Goal: Task Accomplishment & Management: Complete application form

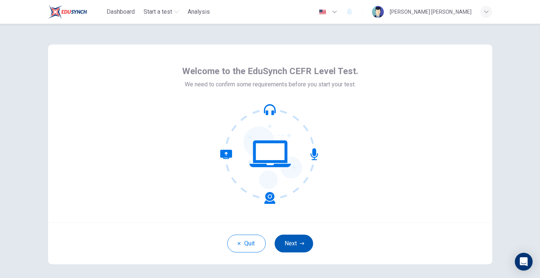
click at [294, 247] on button "Next" at bounding box center [294, 243] width 38 height 18
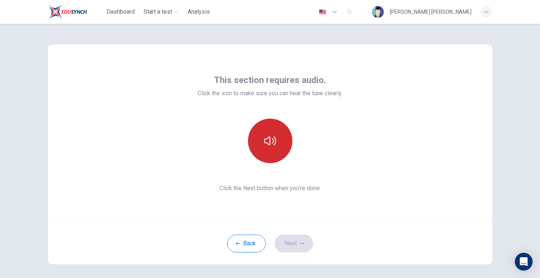
click at [269, 150] on button "button" at bounding box center [270, 140] width 44 height 44
click at [265, 150] on button "button" at bounding box center [270, 140] width 44 height 44
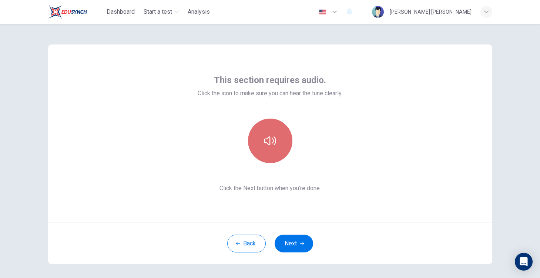
click at [265, 150] on button "button" at bounding box center [270, 140] width 44 height 44
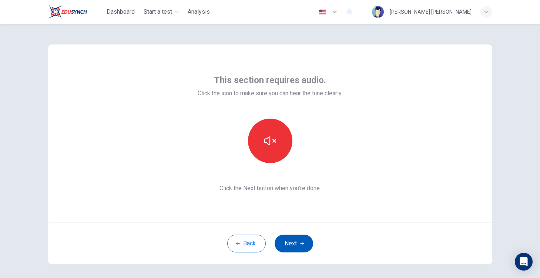
click at [299, 245] on button "Next" at bounding box center [294, 243] width 38 height 18
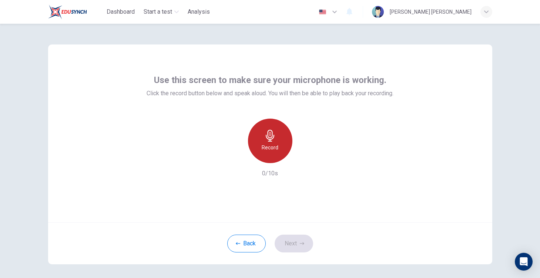
click at [268, 147] on h6 "Record" at bounding box center [270, 147] width 17 height 9
click at [268, 147] on h6 "Stop" at bounding box center [270, 147] width 11 height 9
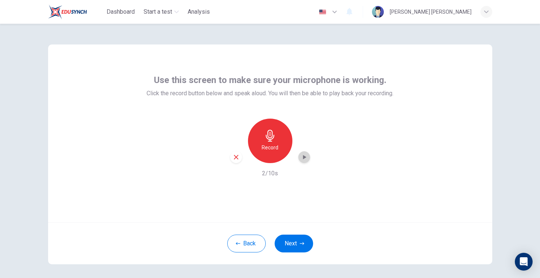
click at [306, 154] on icon "button" at bounding box center [304, 156] width 7 height 7
click at [291, 245] on button "Next" at bounding box center [294, 243] width 38 height 18
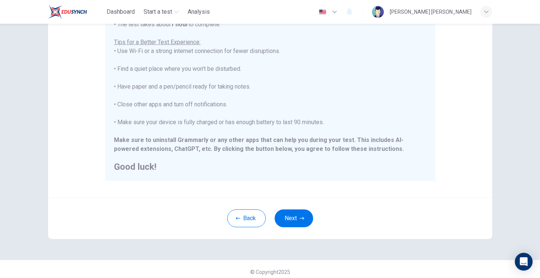
scroll to position [134, 0]
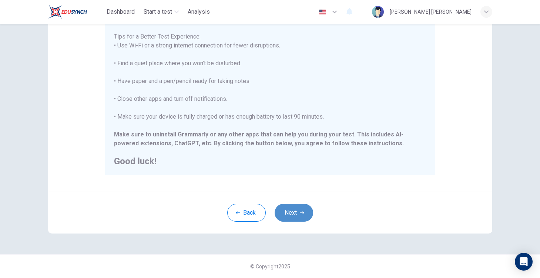
click at [291, 210] on button "Next" at bounding box center [294, 213] width 38 height 18
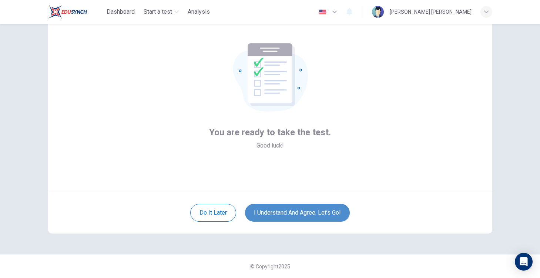
click at [290, 208] on button "I understand and agree. Let’s go!" at bounding box center [297, 213] width 105 height 18
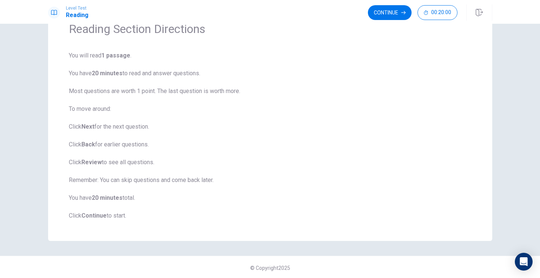
scroll to position [39, 0]
click at [392, 12] on button "Continue" at bounding box center [390, 12] width 44 height 15
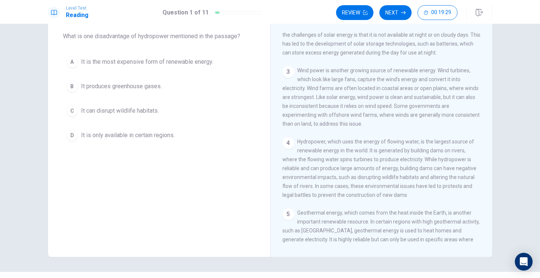
scroll to position [119, 0]
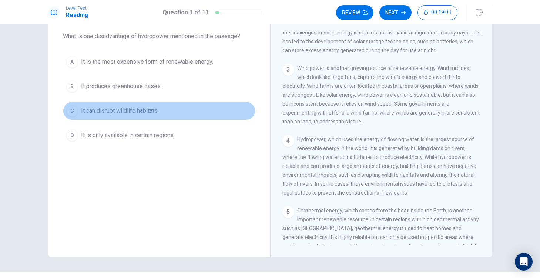
click at [74, 109] on div "C" at bounding box center [72, 111] width 12 height 12
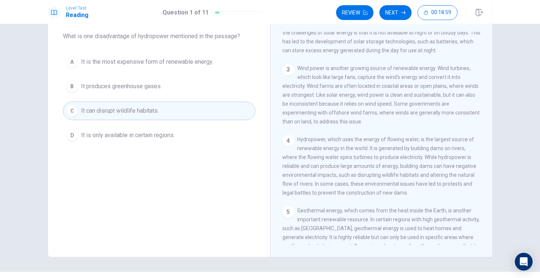
click at [73, 110] on div "C" at bounding box center [72, 111] width 12 height 12
click at [396, 14] on button "Next" at bounding box center [395, 12] width 32 height 15
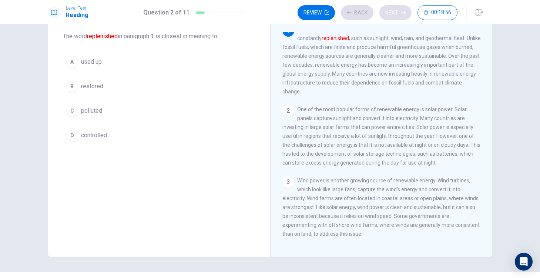
scroll to position [0, 0]
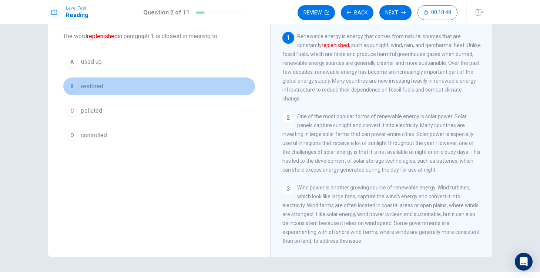
click at [70, 85] on div "B" at bounding box center [72, 86] width 12 height 12
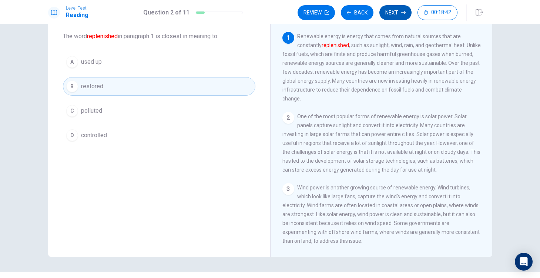
click at [392, 9] on button "Next" at bounding box center [395, 12] width 32 height 15
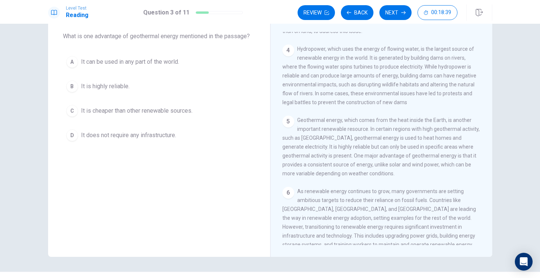
scroll to position [248, 0]
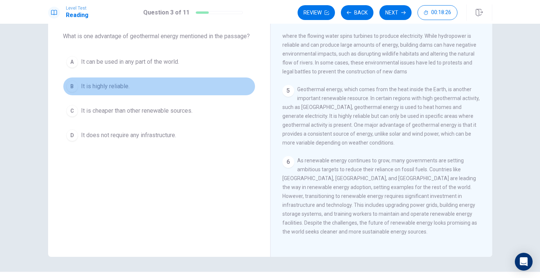
click at [72, 83] on div "B" at bounding box center [72, 86] width 12 height 12
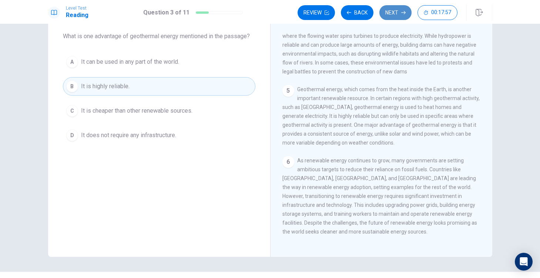
click at [387, 13] on button "Next" at bounding box center [395, 12] width 32 height 15
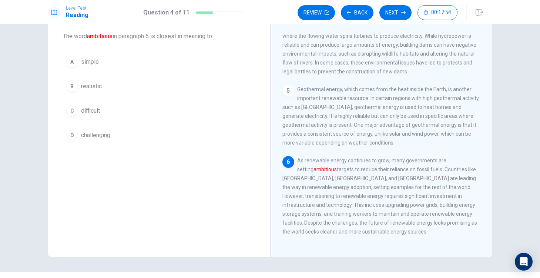
click at [72, 134] on div "D" at bounding box center [72, 135] width 12 height 12
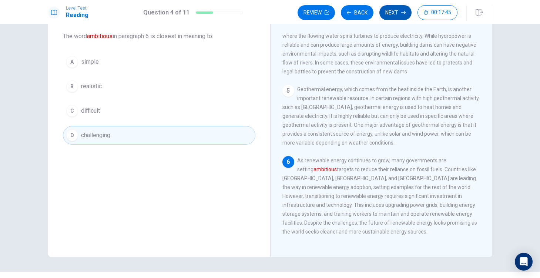
click at [396, 9] on button "Next" at bounding box center [395, 12] width 32 height 15
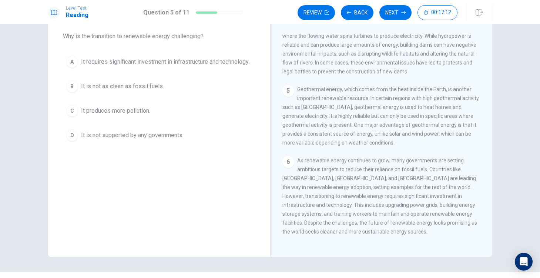
drag, startPoint x: 331, startPoint y: 194, endPoint x: 355, endPoint y: 194, distance: 24.4
click at [355, 194] on span "As renewable energy continues to grow, many governments are setting ambitious t…" at bounding box center [379, 195] width 195 height 77
click at [71, 66] on div "A" at bounding box center [72, 62] width 12 height 12
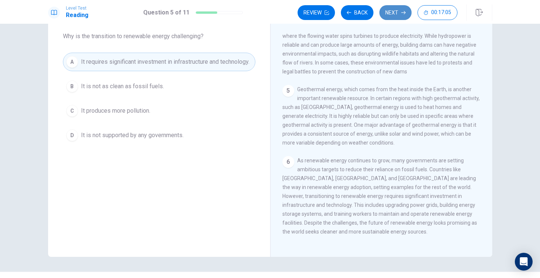
click at [391, 10] on button "Next" at bounding box center [395, 12] width 32 height 15
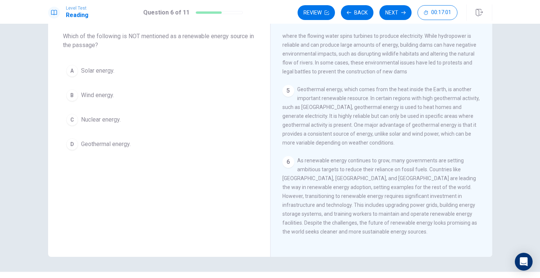
click at [76, 117] on div "C" at bounding box center [72, 120] width 12 height 12
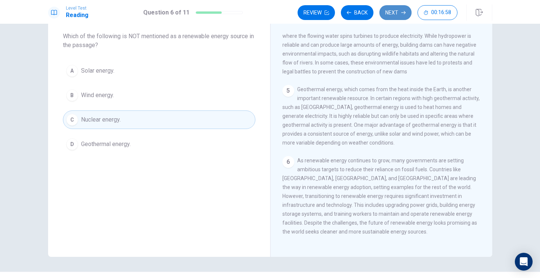
click at [395, 11] on button "Next" at bounding box center [395, 12] width 32 height 15
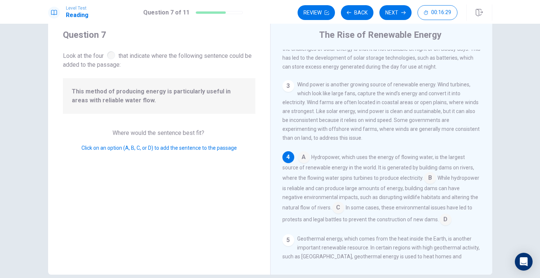
scroll to position [127, 0]
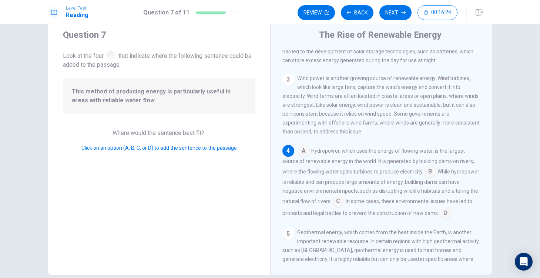
click at [289, 74] on div "3" at bounding box center [288, 80] width 12 height 12
click at [424, 171] on input at bounding box center [430, 172] width 12 height 12
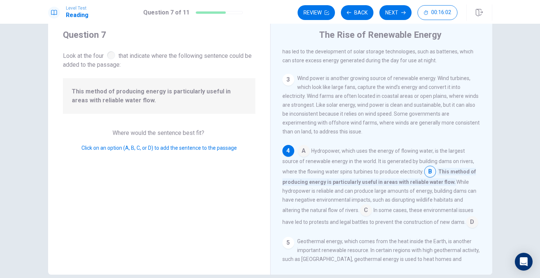
click at [360, 210] on input at bounding box center [366, 211] width 12 height 12
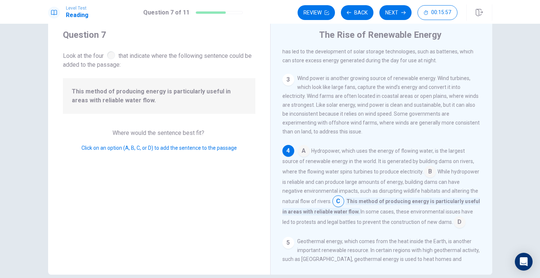
click at [305, 149] on input at bounding box center [304, 151] width 12 height 12
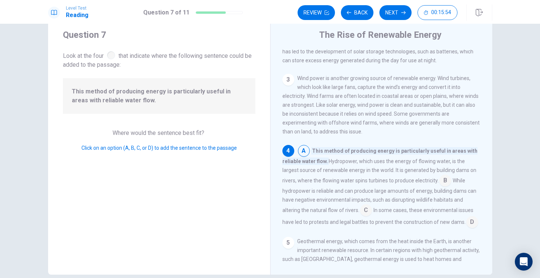
click at [439, 181] on input at bounding box center [445, 181] width 12 height 12
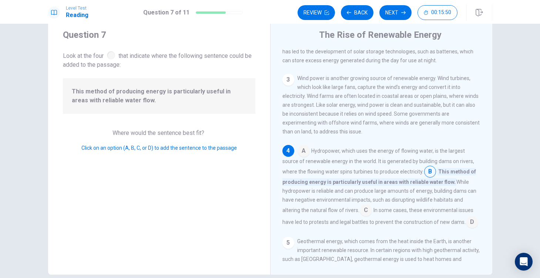
click at [466, 223] on input at bounding box center [472, 223] width 12 height 12
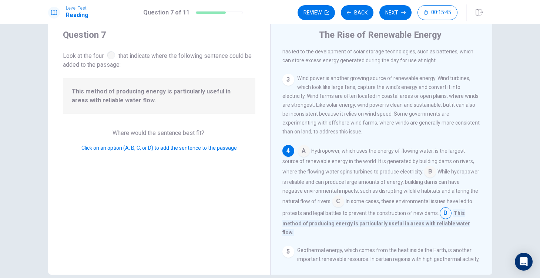
click at [332, 201] on input at bounding box center [338, 202] width 12 height 12
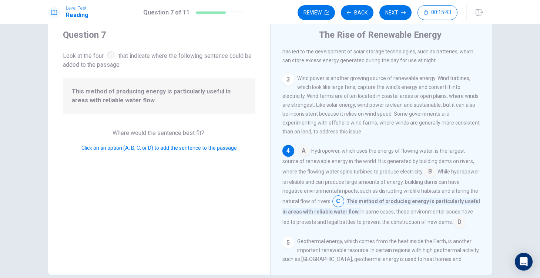
click at [424, 169] on input at bounding box center [430, 172] width 12 height 12
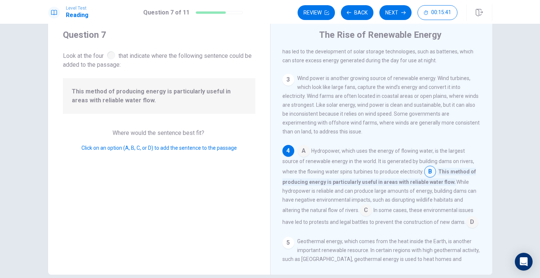
click at [360, 211] on input at bounding box center [366, 211] width 12 height 12
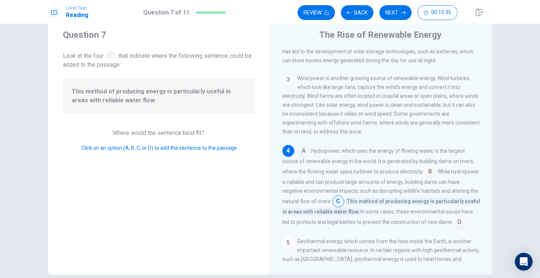
click at [302, 147] on input at bounding box center [304, 151] width 12 height 12
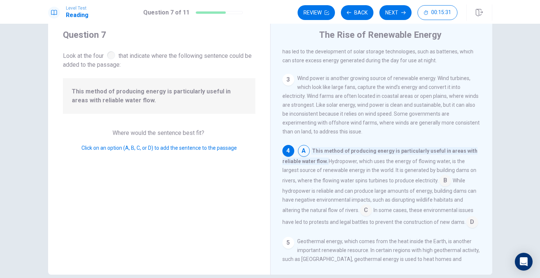
click at [439, 180] on input at bounding box center [445, 181] width 12 height 12
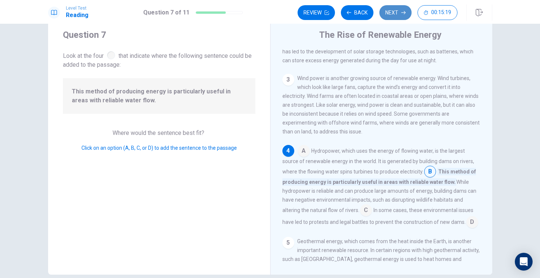
click at [396, 11] on button "Next" at bounding box center [395, 12] width 32 height 15
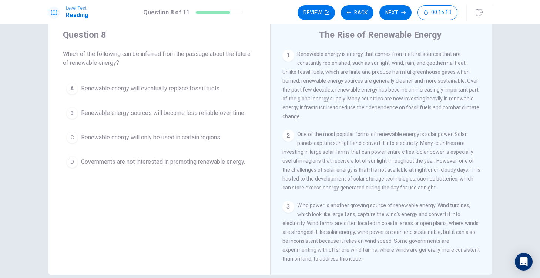
click at [290, 55] on div "1" at bounding box center [288, 56] width 12 height 12
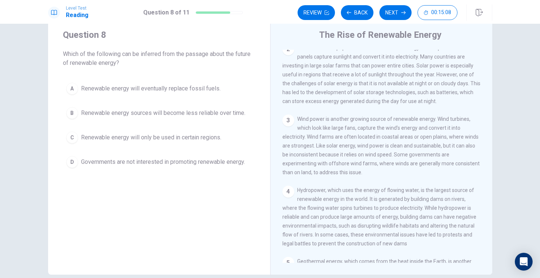
scroll to position [248, 0]
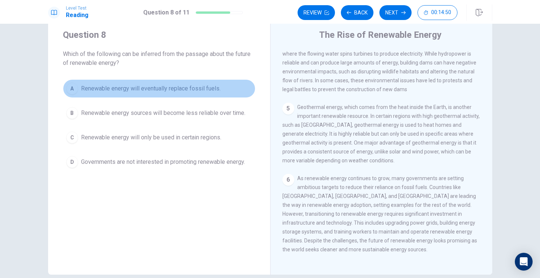
click at [76, 87] on div "A" at bounding box center [72, 89] width 12 height 12
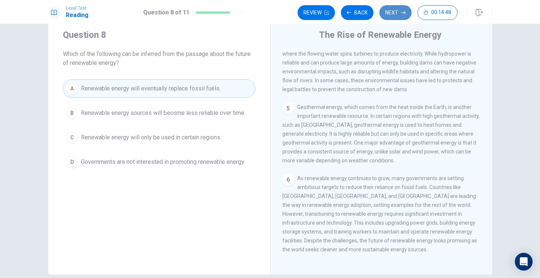
click at [397, 16] on button "Next" at bounding box center [395, 12] width 32 height 15
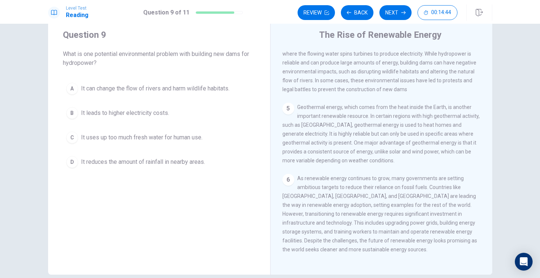
click at [76, 86] on div "A" at bounding box center [72, 89] width 12 height 12
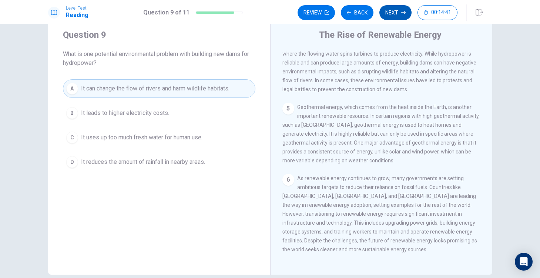
click at [397, 8] on button "Next" at bounding box center [395, 12] width 32 height 15
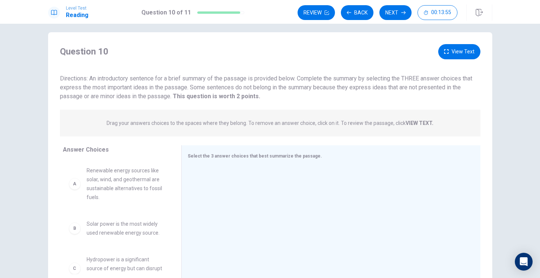
scroll to position [0, 0]
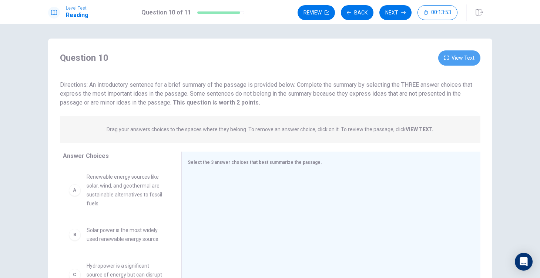
click at [451, 56] on button "View Text" at bounding box center [459, 57] width 42 height 15
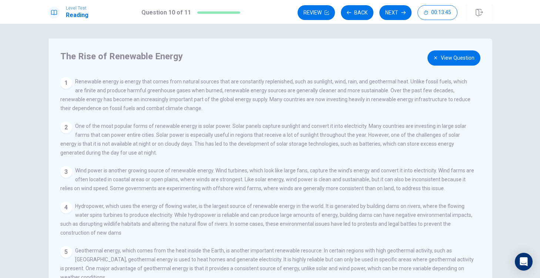
click at [454, 57] on button "View Question" at bounding box center [454, 57] width 53 height 15
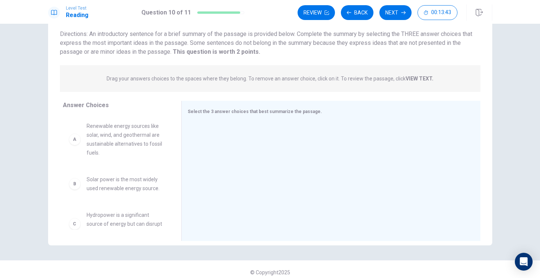
scroll to position [53, 0]
click at [76, 141] on div "A" at bounding box center [75, 137] width 12 height 12
click at [74, 142] on div "A" at bounding box center [75, 137] width 12 height 12
click at [75, 140] on div "A" at bounding box center [75, 137] width 12 height 12
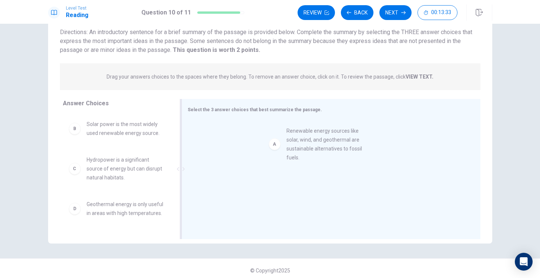
drag, startPoint x: 75, startPoint y: 140, endPoint x: 276, endPoint y: 147, distance: 201.5
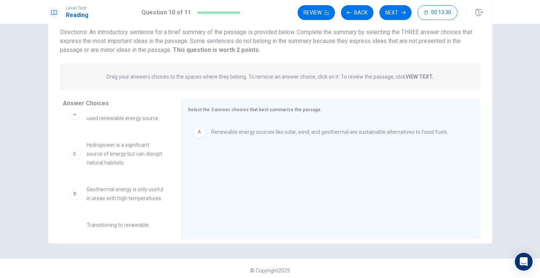
scroll to position [15, 0]
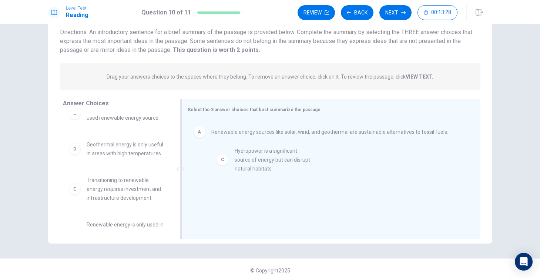
drag, startPoint x: 76, startPoint y: 155, endPoint x: 226, endPoint y: 162, distance: 150.8
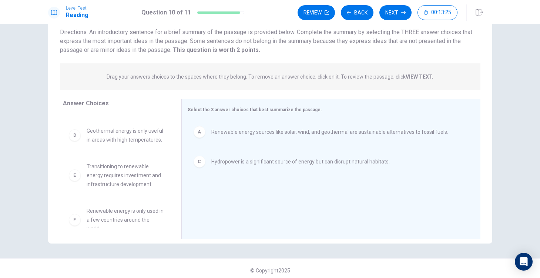
scroll to position [31, 0]
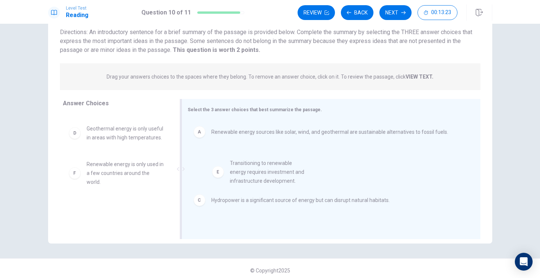
drag, startPoint x: 73, startPoint y: 174, endPoint x: 219, endPoint y: 172, distance: 146.2
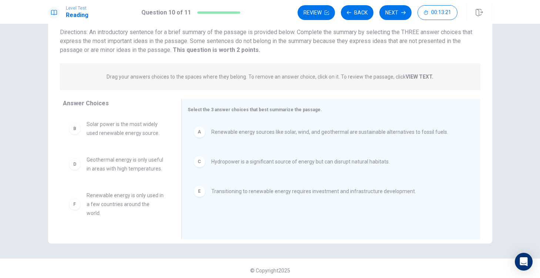
scroll to position [57, 0]
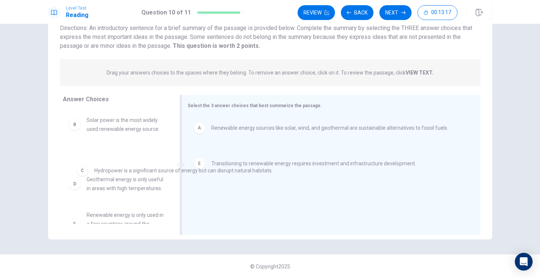
drag, startPoint x: 201, startPoint y: 158, endPoint x: 87, endPoint y: 174, distance: 115.7
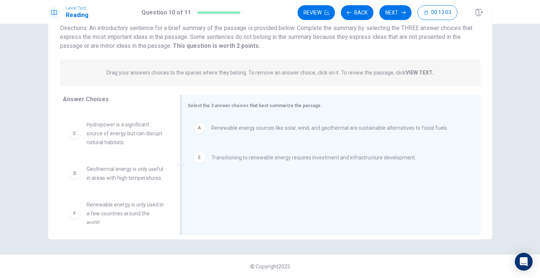
scroll to position [0, 0]
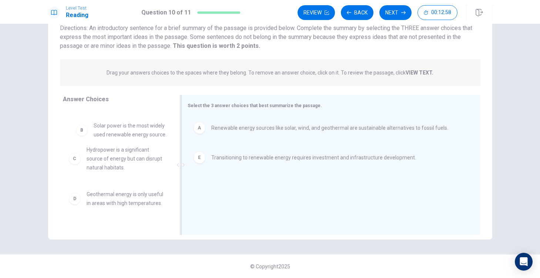
drag, startPoint x: 73, startPoint y: 125, endPoint x: 83, endPoint y: 132, distance: 11.9
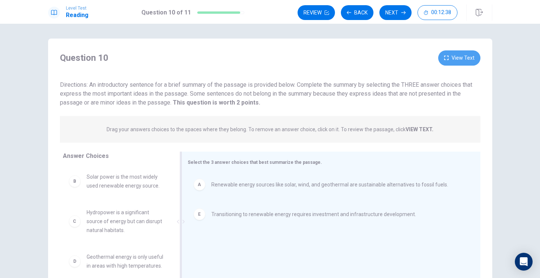
click at [451, 53] on button "View Text" at bounding box center [459, 57] width 42 height 15
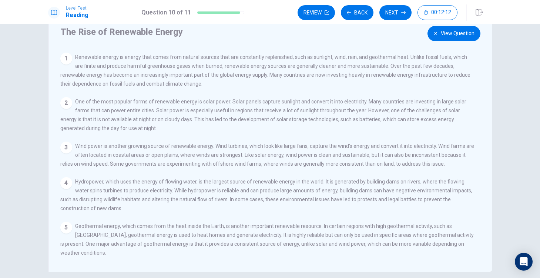
scroll to position [26, 0]
click at [446, 34] on button "View Question" at bounding box center [454, 32] width 53 height 15
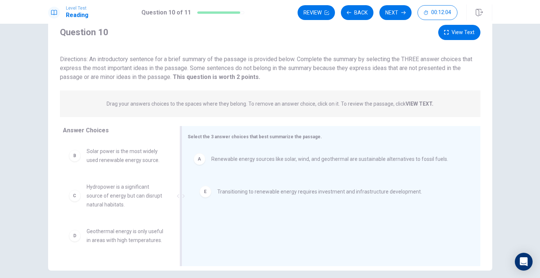
drag, startPoint x: 200, startPoint y: 187, endPoint x: 208, endPoint y: 192, distance: 9.6
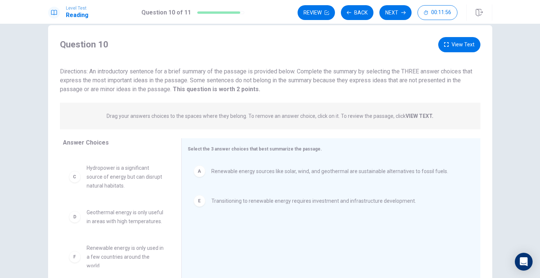
scroll to position [12, 0]
drag, startPoint x: 159, startPoint y: 71, endPoint x: 195, endPoint y: 70, distance: 36.0
click at [195, 70] on span "Directions: An introductory sentence for a brief summary of the passage is prov…" at bounding box center [266, 81] width 412 height 25
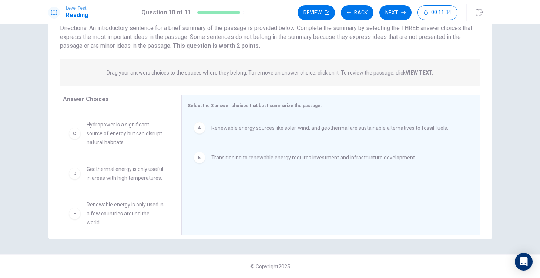
scroll to position [0, 0]
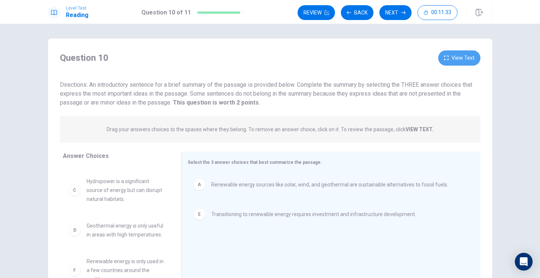
click at [467, 56] on button "View Text" at bounding box center [459, 57] width 42 height 15
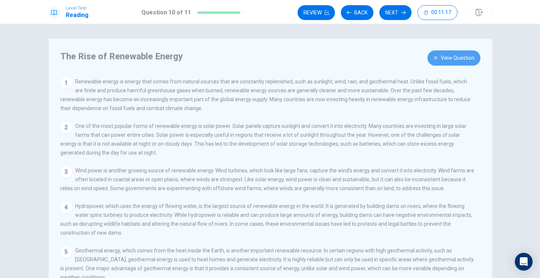
click at [459, 61] on button "View Question" at bounding box center [454, 57] width 53 height 15
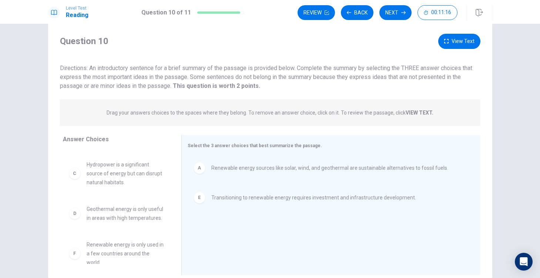
scroll to position [21, 0]
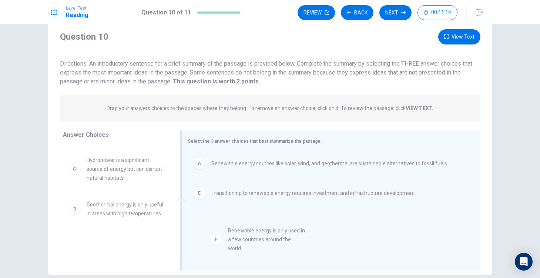
drag, startPoint x: 72, startPoint y: 245, endPoint x: 214, endPoint y: 236, distance: 141.7
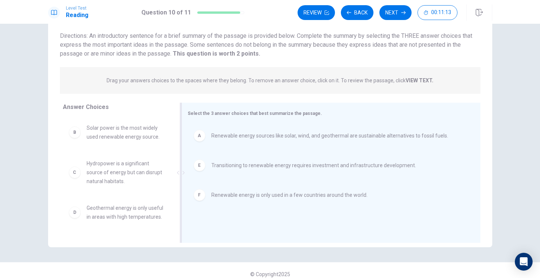
scroll to position [57, 0]
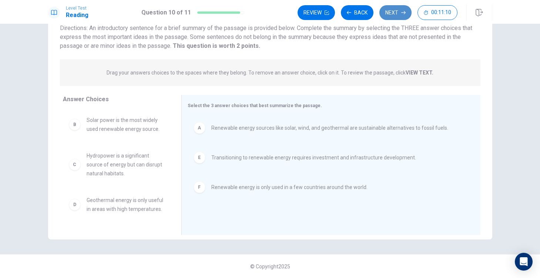
click at [393, 16] on button "Next" at bounding box center [395, 12] width 32 height 15
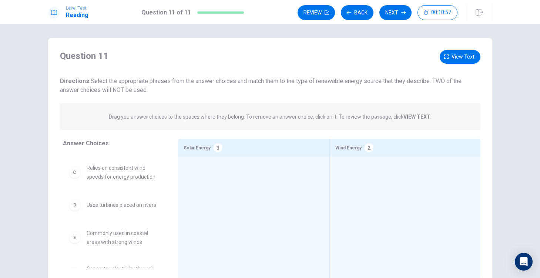
scroll to position [68, 0]
drag, startPoint x: 73, startPoint y: 240, endPoint x: 395, endPoint y: 170, distance: 329.5
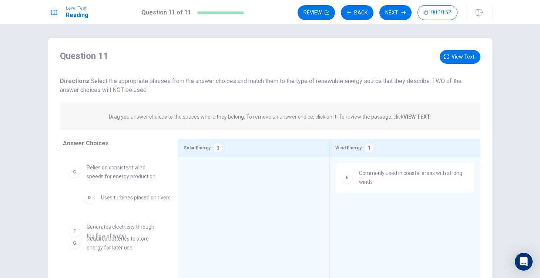
drag, startPoint x: 73, startPoint y: 206, endPoint x: 90, endPoint y: 199, distance: 18.4
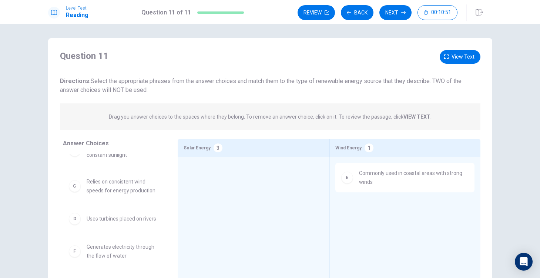
scroll to position [53, 0]
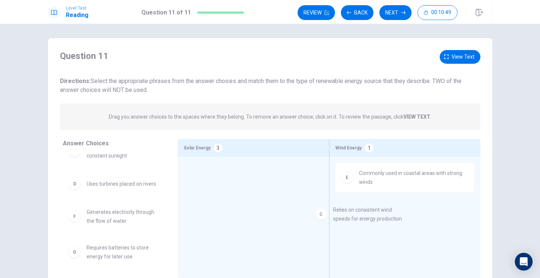
drag, startPoint x: 72, startPoint y: 190, endPoint x: 323, endPoint y: 217, distance: 252.8
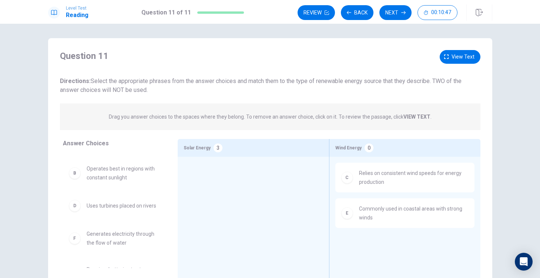
scroll to position [0, 0]
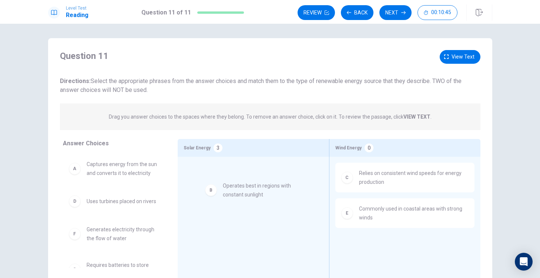
drag, startPoint x: 78, startPoint y: 206, endPoint x: 217, endPoint y: 192, distance: 139.5
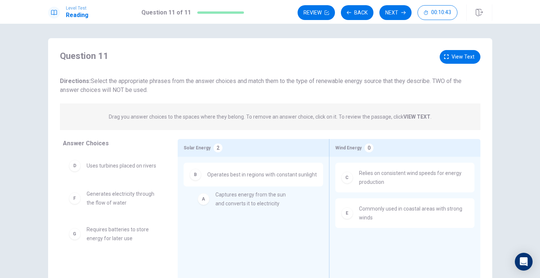
drag, startPoint x: 79, startPoint y: 171, endPoint x: 209, endPoint y: 201, distance: 133.4
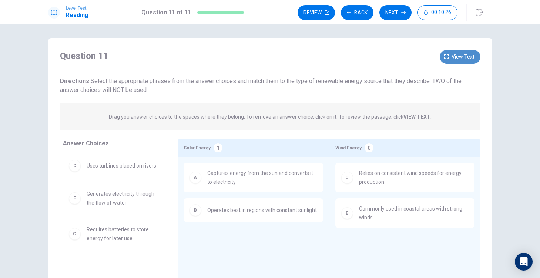
click at [451, 59] on button "View text" at bounding box center [460, 57] width 41 height 14
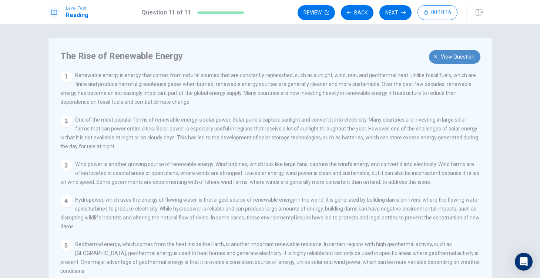
click at [459, 59] on span "View question" at bounding box center [458, 56] width 34 height 9
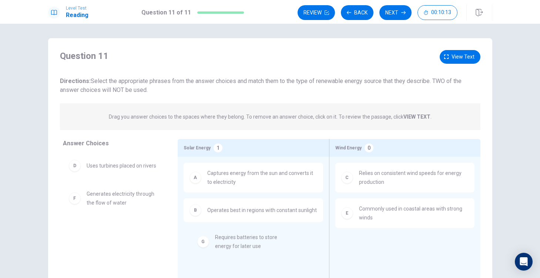
drag, startPoint x: 76, startPoint y: 237, endPoint x: 207, endPoint y: 244, distance: 131.3
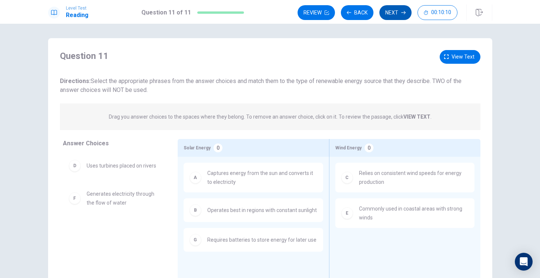
click at [393, 20] on button "Next" at bounding box center [395, 12] width 32 height 15
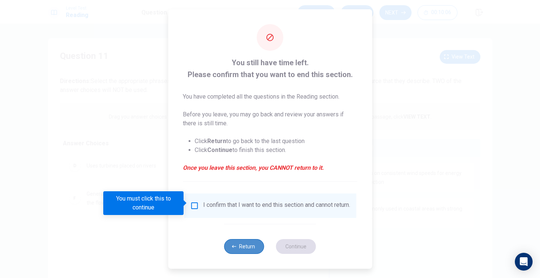
click at [239, 245] on button "Return" at bounding box center [244, 246] width 40 height 15
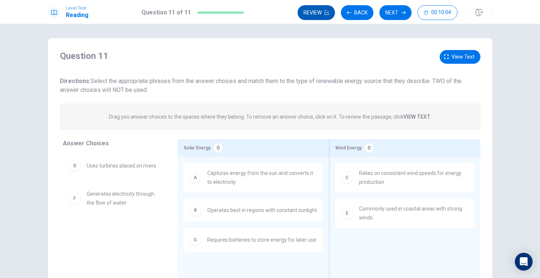
click at [312, 11] on button "Review" at bounding box center [316, 12] width 37 height 15
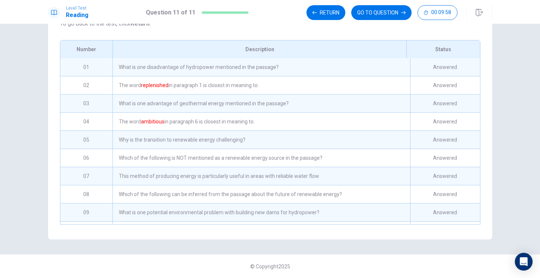
click at [324, 73] on div "What is one disadvantage of hydropower mentioned in the passage?" at bounding box center [261, 67] width 297 height 18
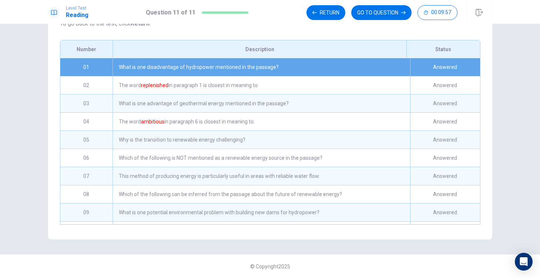
click at [318, 70] on div "What is one disadvantage of hydropower mentioned in the passage?" at bounding box center [261, 67] width 297 height 18
click at [433, 61] on div "Answered" at bounding box center [445, 67] width 70 height 18
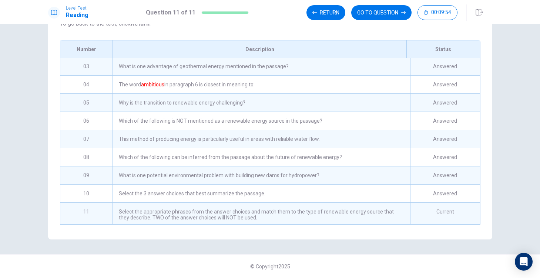
scroll to position [39, 0]
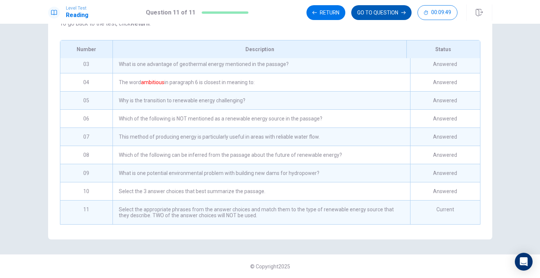
click at [365, 9] on button "GO TO QUESTION" at bounding box center [381, 12] width 60 height 15
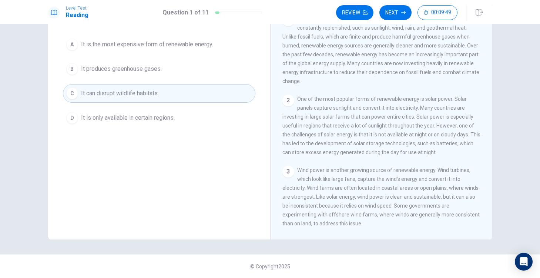
scroll to position [57, 0]
click at [389, 15] on button "Next" at bounding box center [395, 12] width 32 height 15
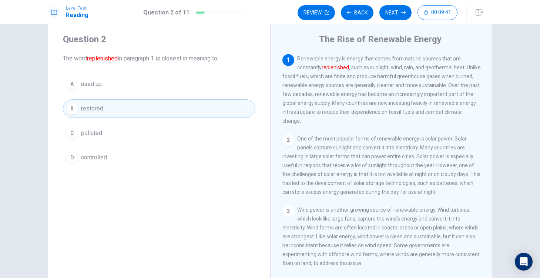
scroll to position [0, 0]
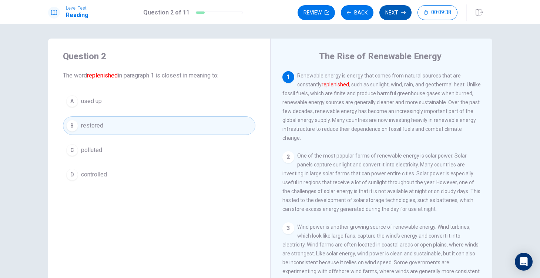
click at [392, 16] on button "Next" at bounding box center [395, 12] width 32 height 15
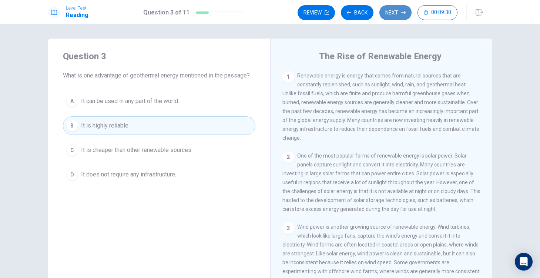
click at [392, 16] on button "Next" at bounding box center [395, 12] width 32 height 15
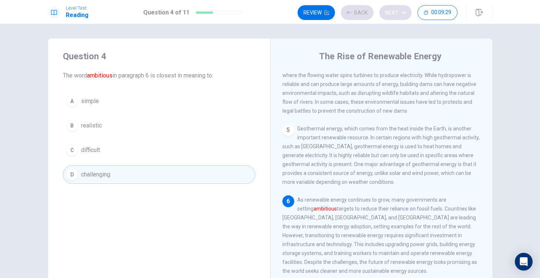
scroll to position [248, 0]
click at [392, 16] on button "Next" at bounding box center [395, 12] width 32 height 15
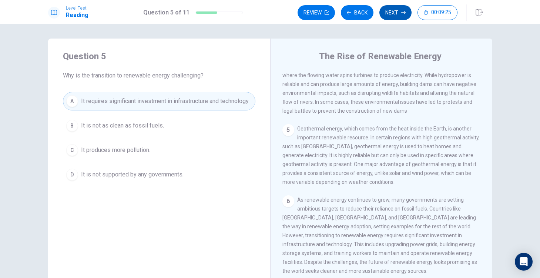
click at [392, 15] on button "Next" at bounding box center [395, 12] width 32 height 15
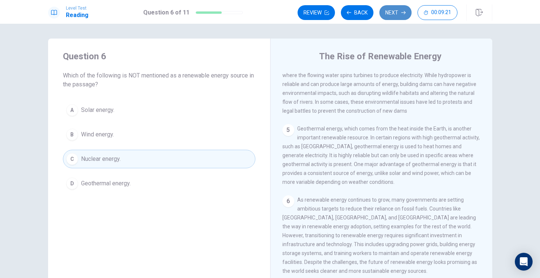
click at [394, 9] on button "Next" at bounding box center [395, 12] width 32 height 15
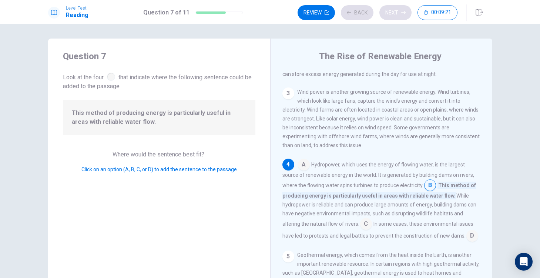
scroll to position [165, 0]
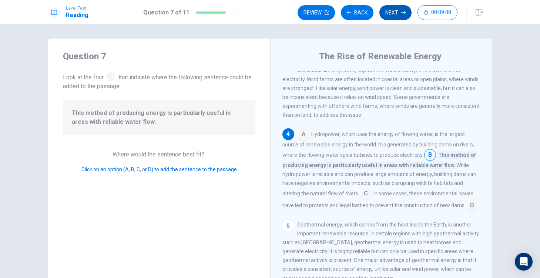
click at [400, 11] on button "Next" at bounding box center [395, 12] width 32 height 15
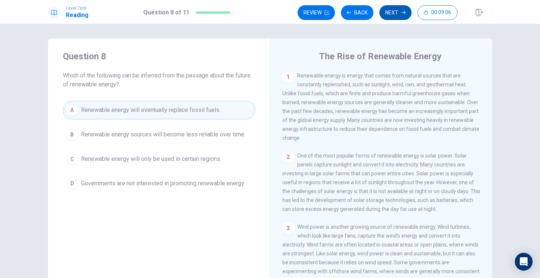
click at [395, 12] on button "Next" at bounding box center [395, 12] width 32 height 15
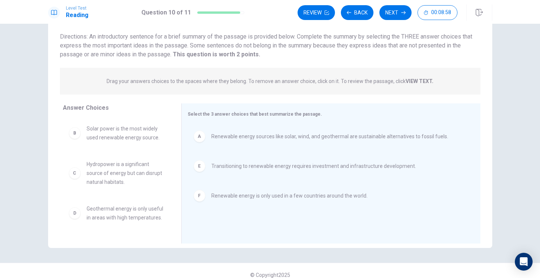
scroll to position [46, 0]
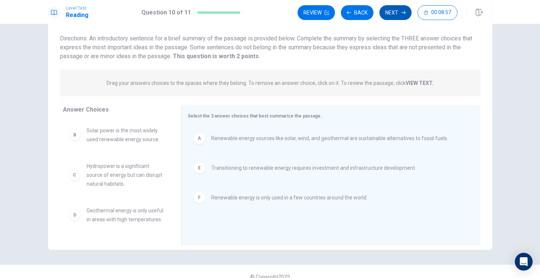
click at [390, 10] on button "Next" at bounding box center [395, 12] width 32 height 15
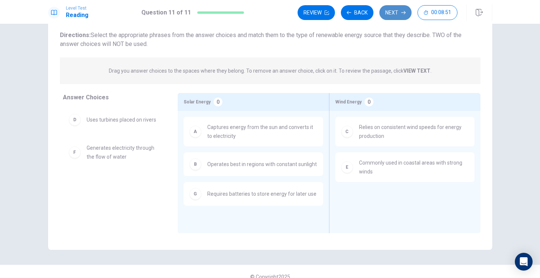
click at [398, 16] on button "Next" at bounding box center [395, 12] width 32 height 15
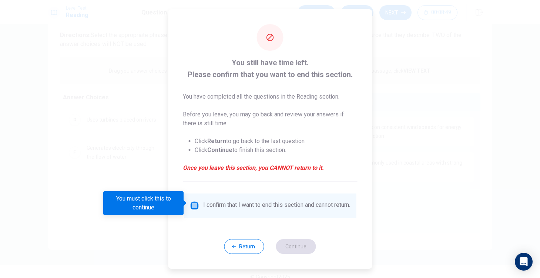
click at [191, 202] on input "You must click this to continue" at bounding box center [194, 205] width 9 height 9
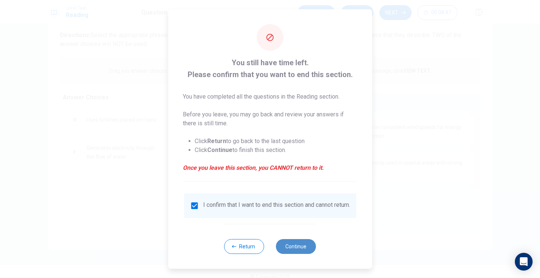
click at [304, 245] on button "Continue" at bounding box center [296, 246] width 40 height 15
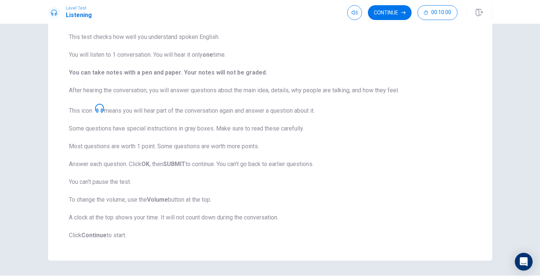
scroll to position [77, 0]
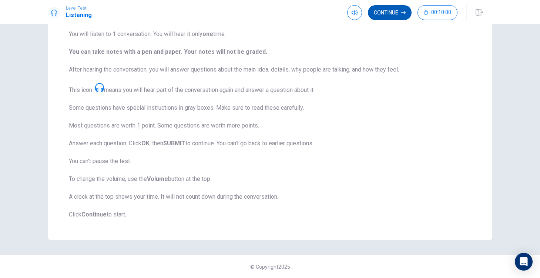
click at [386, 16] on button "Continue" at bounding box center [390, 12] width 44 height 15
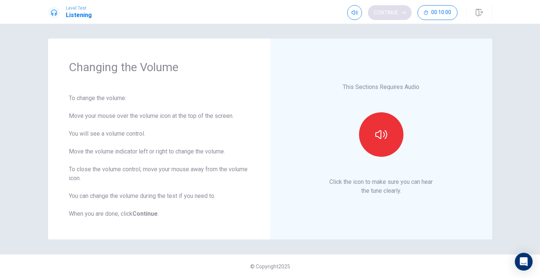
scroll to position [0, 0]
type input "0.9"
click at [365, 25] on span at bounding box center [365, 26] width 4 height 4
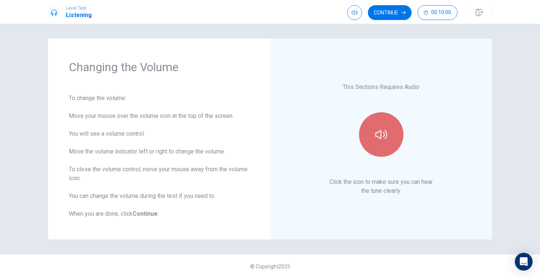
click at [366, 132] on button "button" at bounding box center [381, 134] width 44 height 44
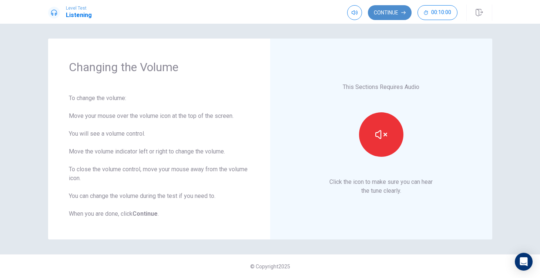
click at [390, 6] on button "Continue" at bounding box center [390, 12] width 44 height 15
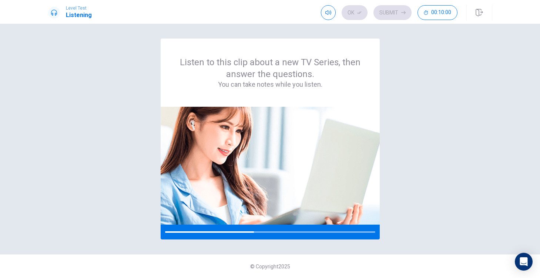
drag, startPoint x: 377, startPoint y: 40, endPoint x: 380, endPoint y: 35, distance: 5.9
click at [380, 36] on div "Listen to this clip about a new TV Series, then answer the questions. You can t…" at bounding box center [270, 151] width 540 height 254
click at [373, 39] on div "Listen to this clip about a new TV Series, then answer the questions. You can t…" at bounding box center [270, 72] width 219 height 68
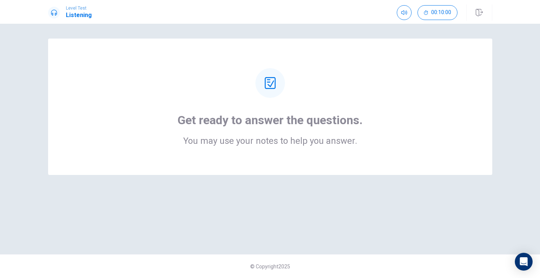
click at [275, 90] on div at bounding box center [270, 83] width 30 height 30
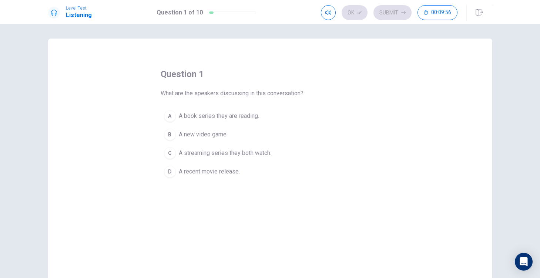
click at [170, 153] on div "C" at bounding box center [170, 153] width 12 height 12
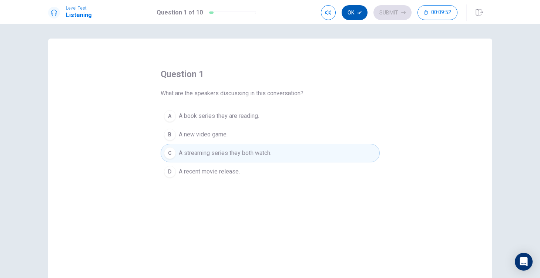
click at [359, 11] on icon "button" at bounding box center [359, 12] width 4 height 4
click at [388, 14] on button "Submit" at bounding box center [392, 12] width 38 height 15
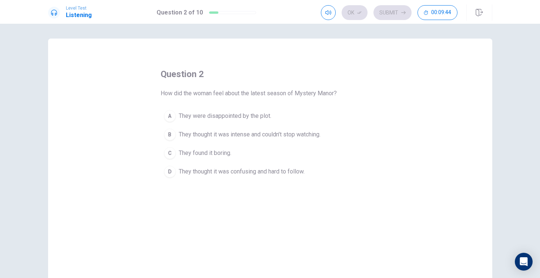
click at [168, 133] on div "B" at bounding box center [170, 134] width 12 height 12
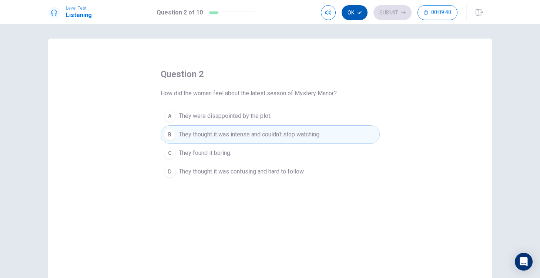
click at [349, 14] on button "Ok" at bounding box center [355, 12] width 26 height 15
click at [389, 16] on button "Submit" at bounding box center [392, 12] width 38 height 15
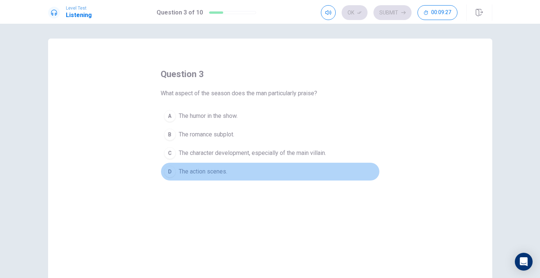
click at [168, 170] on div "D" at bounding box center [170, 171] width 12 height 12
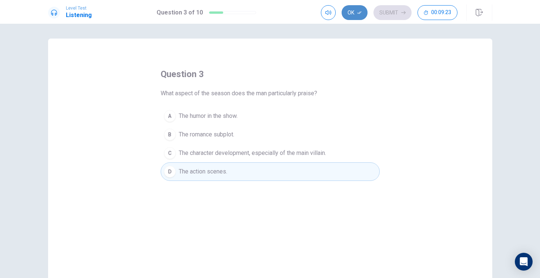
click at [353, 15] on button "Ok" at bounding box center [355, 12] width 26 height 15
click at [387, 10] on button "Submit" at bounding box center [392, 12] width 38 height 15
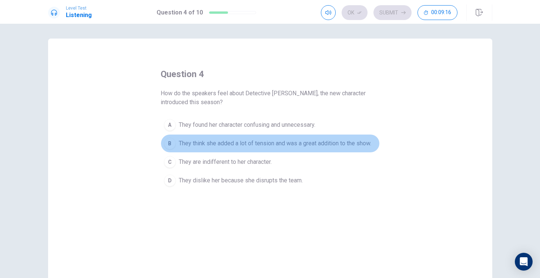
click at [169, 143] on div "B" at bounding box center [170, 143] width 12 height 12
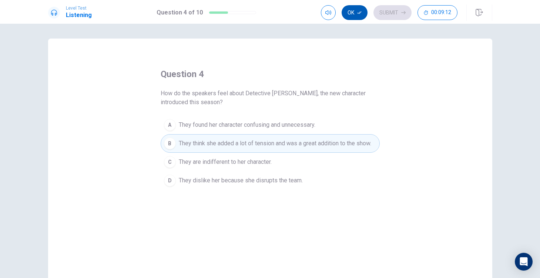
click at [358, 13] on icon "button" at bounding box center [359, 12] width 4 height 4
click at [399, 9] on button "Submit" at bounding box center [392, 12] width 38 height 15
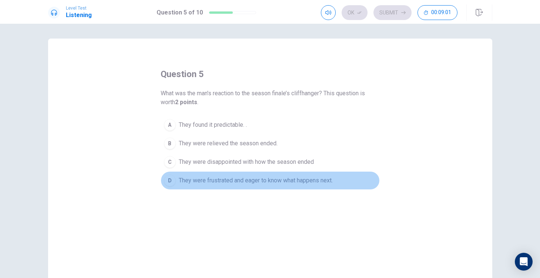
click at [168, 175] on div "D" at bounding box center [170, 180] width 12 height 12
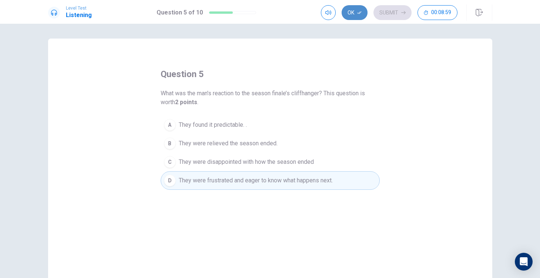
click at [355, 14] on button "Ok" at bounding box center [355, 12] width 26 height 15
click at [376, 12] on button "Submit" at bounding box center [392, 12] width 38 height 15
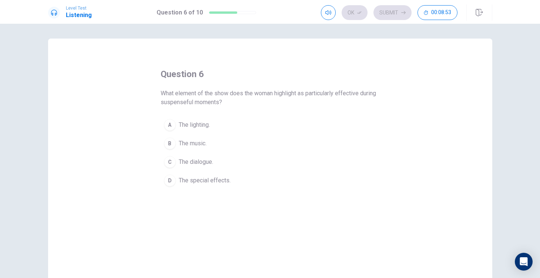
click at [172, 139] on div "B" at bounding box center [170, 143] width 12 height 12
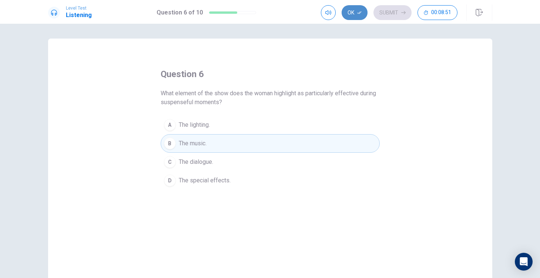
click at [351, 17] on button "Ok" at bounding box center [355, 12] width 26 height 15
click at [385, 10] on button "Submit" at bounding box center [392, 12] width 38 height 15
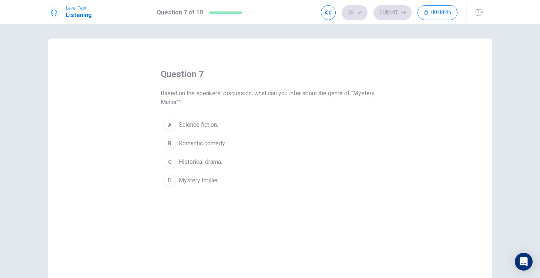
click at [170, 180] on div "D" at bounding box center [170, 180] width 12 height 12
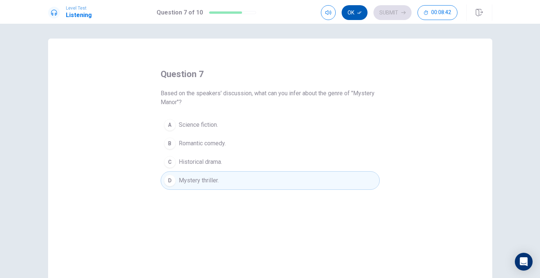
click at [353, 14] on button "Ok" at bounding box center [355, 12] width 26 height 15
click at [381, 13] on button "Submit" at bounding box center [392, 12] width 38 height 15
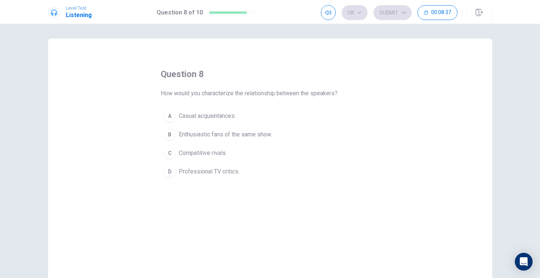
click at [170, 130] on div "B" at bounding box center [170, 134] width 12 height 12
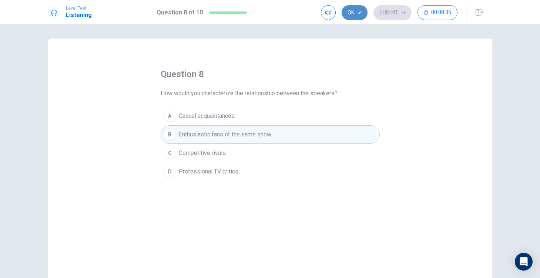
click at [353, 17] on button "Ok" at bounding box center [355, 12] width 26 height 15
click at [380, 10] on button "Submit" at bounding box center [392, 12] width 38 height 15
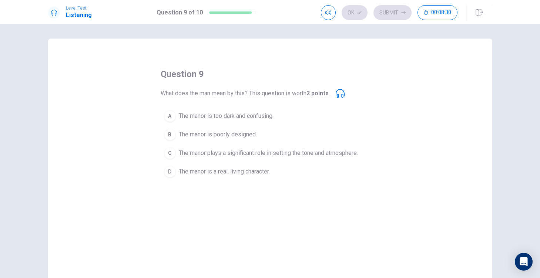
click at [170, 152] on div "C" at bounding box center [170, 153] width 12 height 12
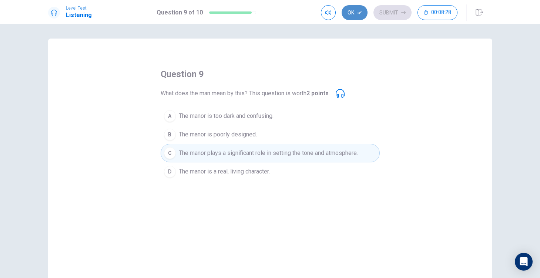
click at [356, 13] on button "Ok" at bounding box center [355, 12] width 26 height 15
click at [378, 16] on button "Submit" at bounding box center [392, 12] width 38 height 15
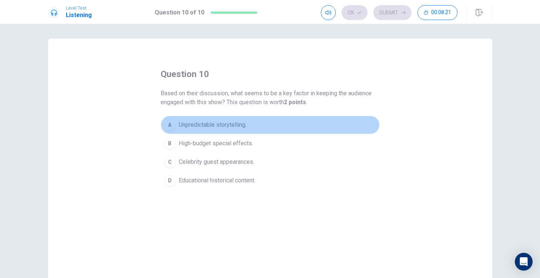
click at [171, 124] on div "A" at bounding box center [170, 125] width 12 height 12
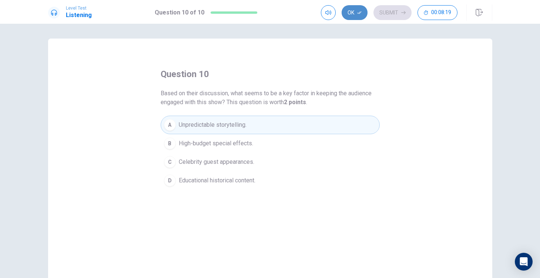
click at [358, 16] on button "Ok" at bounding box center [355, 12] width 26 height 15
click at [389, 10] on button "Submit" at bounding box center [392, 12] width 38 height 15
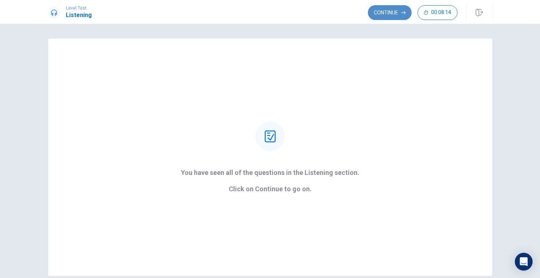
click at [380, 20] on button "Continue" at bounding box center [390, 12] width 44 height 15
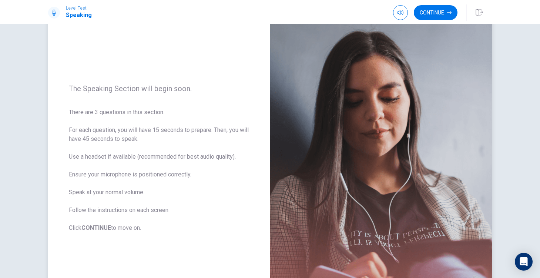
scroll to position [42, 0]
click at [427, 11] on button "Continue" at bounding box center [436, 12] width 44 height 15
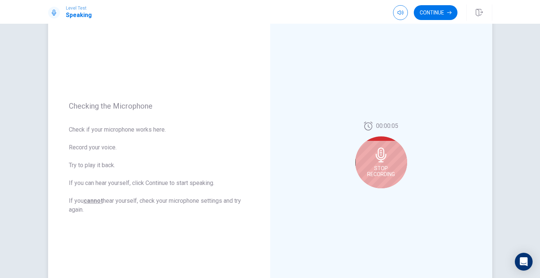
click at [375, 162] on div "Stop Recording" at bounding box center [381, 162] width 52 height 52
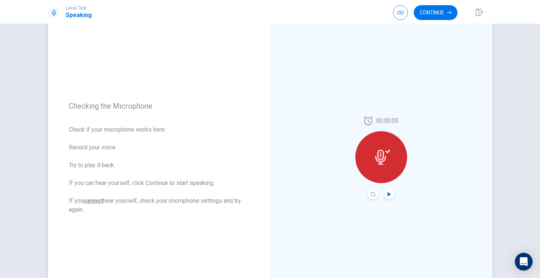
click at [388, 192] on icon "Play Audio" at bounding box center [389, 194] width 3 height 4
click at [439, 7] on button "Continue" at bounding box center [436, 12] width 44 height 15
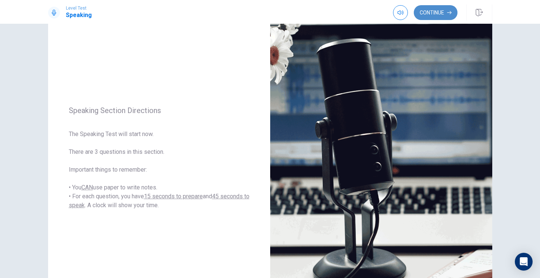
click at [429, 16] on button "Continue" at bounding box center [436, 12] width 44 height 15
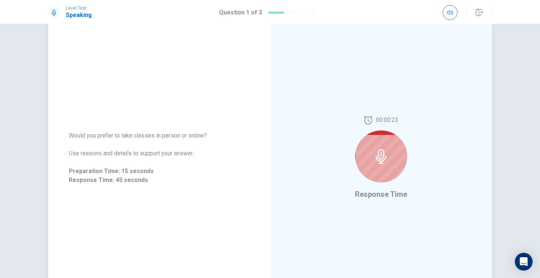
click at [378, 159] on icon at bounding box center [381, 156] width 15 height 15
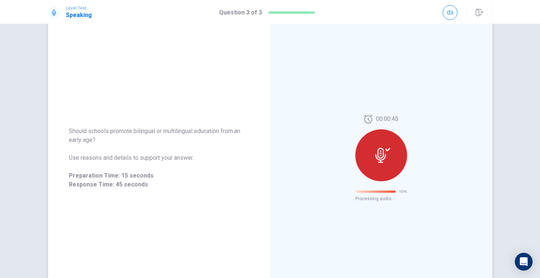
scroll to position [0, 0]
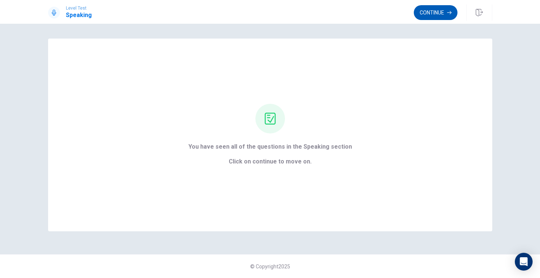
click at [416, 14] on button "Continue" at bounding box center [436, 12] width 44 height 15
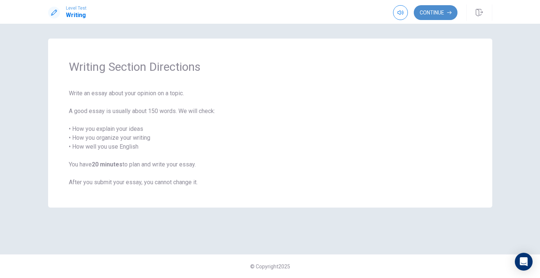
click at [423, 15] on button "Continue" at bounding box center [436, 12] width 44 height 15
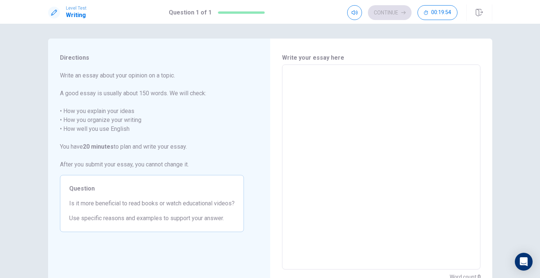
click at [377, 85] on textarea at bounding box center [381, 167] width 188 height 192
type textarea "I"
type textarea "x"
type textarea "I"
type textarea "x"
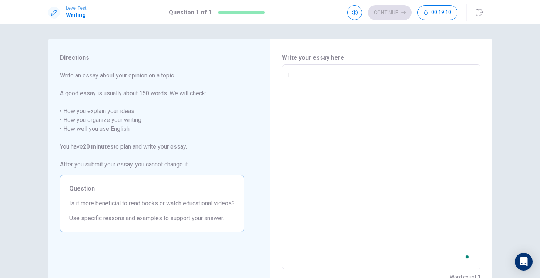
type textarea "I p"
type textarea "x"
type textarea "I pe"
type textarea "x"
type textarea "I per"
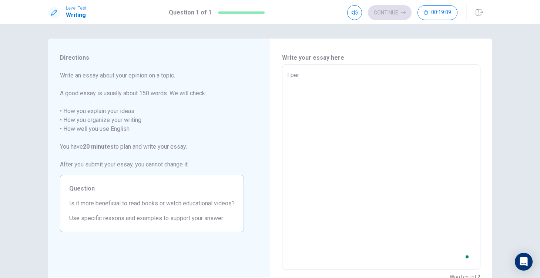
type textarea "x"
type textarea "I pers"
type textarea "x"
type textarea "I perso"
type textarea "x"
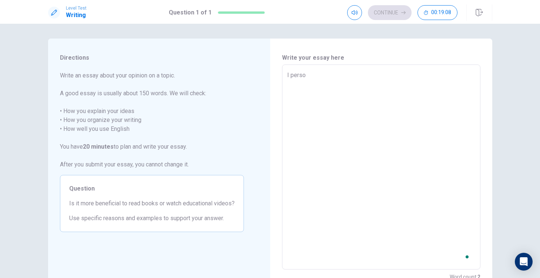
type textarea "I person"
type textarea "x"
type textarea "I persona"
type textarea "x"
type textarea "I persona;"
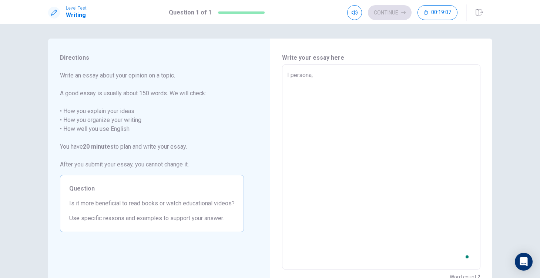
type textarea "x"
type textarea "I persona;;"
type textarea "x"
type textarea "I persona;;y"
type textarea "x"
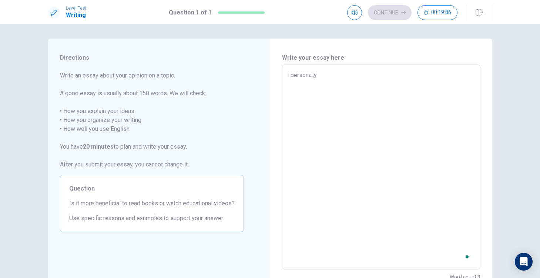
type textarea "I persona;;"
type textarea "x"
type textarea "I persona;"
type textarea "x"
type textarea "I persona"
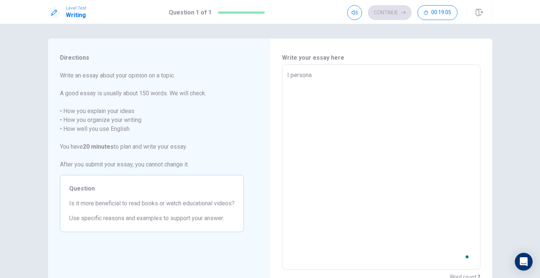
type textarea "x"
type textarea "I personal"
type textarea "x"
type textarea "I personall"
type textarea "x"
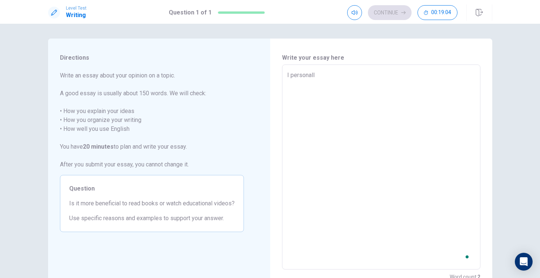
type textarea "I personally"
type textarea "x"
type textarea "I personally"
type textarea "x"
type textarea "I personally t"
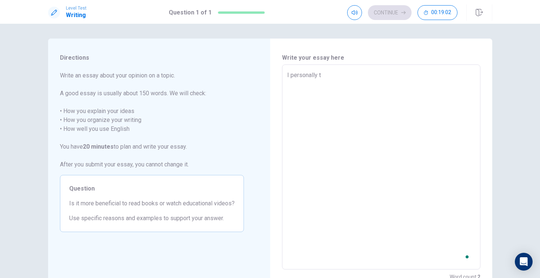
type textarea "x"
type textarea "I personally th"
type textarea "x"
type textarea "I personally thi"
type textarea "x"
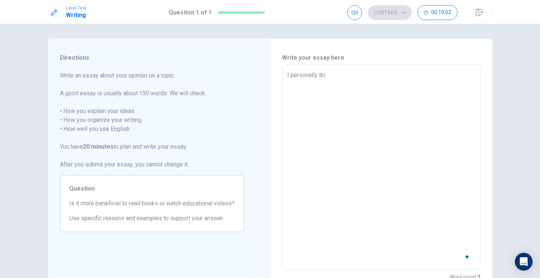
type textarea "I personally thin"
type textarea "x"
type textarea "I personally think"
type textarea "x"
type textarea "I personally think"
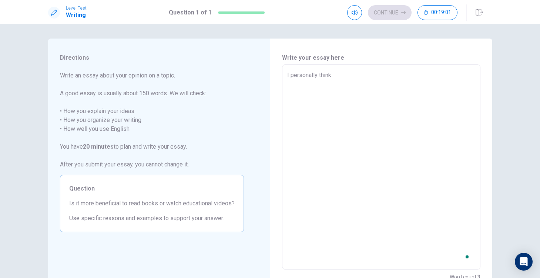
type textarea "x"
type textarea "I personally think t"
type textarea "x"
type textarea "I personally think th"
type textarea "x"
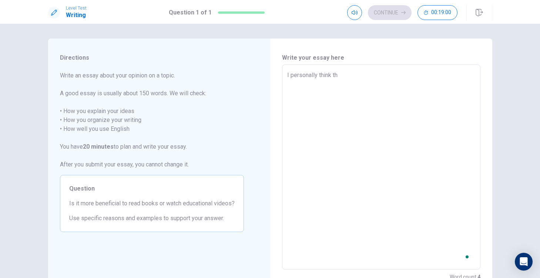
type textarea "I personally think tha"
type textarea "x"
type textarea "I personally think that"
type textarea "x"
type textarea "I personally think that"
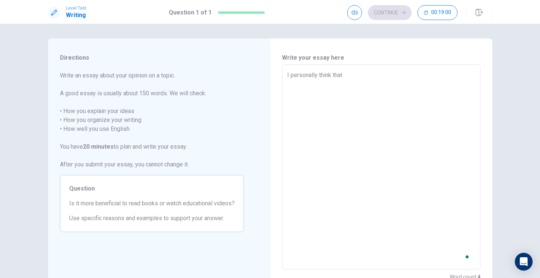
type textarea "x"
type textarea "I personally think that i"
type textarea "x"
type textarea "I personally think that it"
type textarea "x"
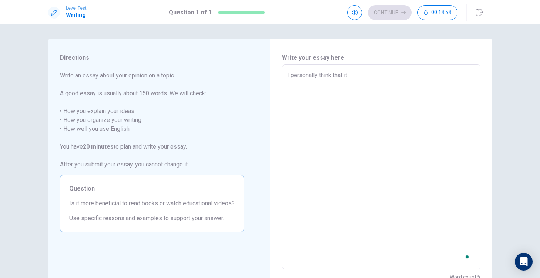
type textarea "I personally think that it"
type textarea "x"
type textarea "I personally think that it w"
type textarea "x"
type textarea "I personally think that it wo"
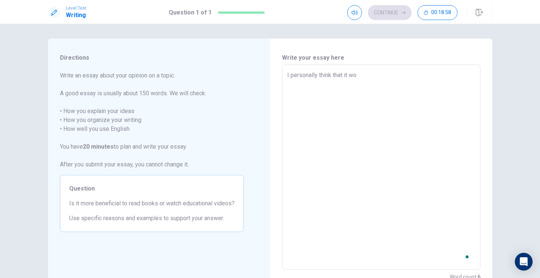
type textarea "x"
type textarea "I personally think that it wou"
type textarea "x"
type textarea "I personally think that it woul"
type textarea "x"
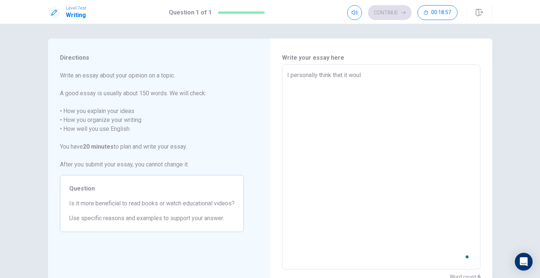
type textarea "I personally think that it would"
type textarea "x"
type textarea "I personally think that it would"
type textarea "x"
type textarea "I personally think that it would b"
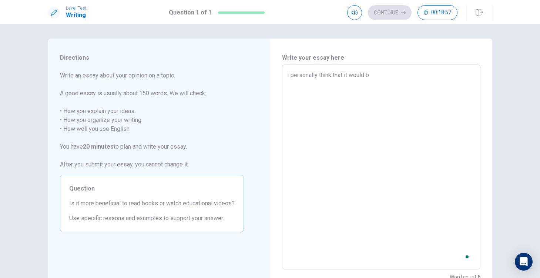
type textarea "x"
type textarea "I personally think that it would be"
type textarea "x"
type textarea "I personally think that it would be"
type textarea "x"
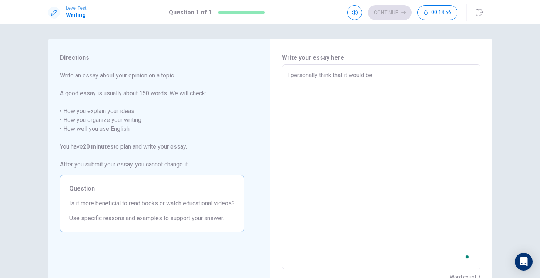
type textarea "I personally think that it would be m"
type textarea "x"
type textarea "I personally think that it would be mo"
type textarea "x"
type textarea "I personally think that it would be mor"
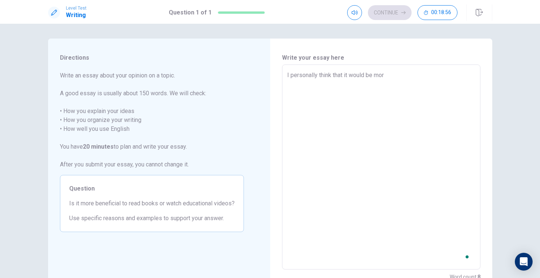
type textarea "x"
type textarea "I personally think that it would be more"
type textarea "x"
type textarea "I personally think that it would be more"
type textarea "x"
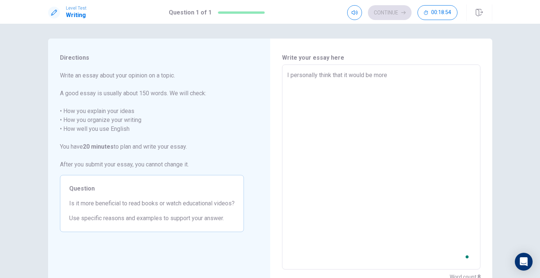
type textarea "I personally think that it would be more b"
type textarea "x"
type textarea "I personally think that it would be more be"
type textarea "x"
type textarea "I personally think that it would be more ben"
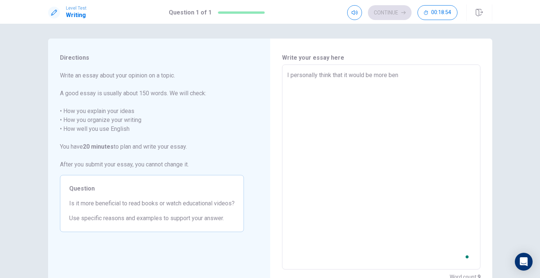
type textarea "x"
type textarea "I personally think that it would be more bene"
type textarea "x"
type textarea "I personally think that it would be more benef"
type textarea "x"
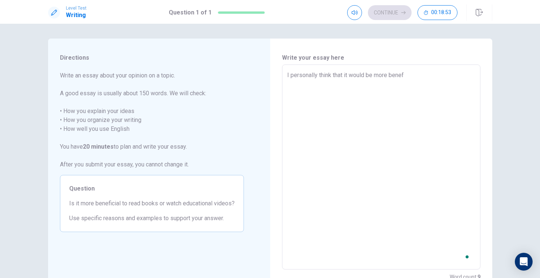
type textarea "I personally think that it would be more benefi"
type textarea "x"
type textarea "I personally think that it would be more benefic"
type textarea "x"
type textarea "I personally think that it would be more benefici"
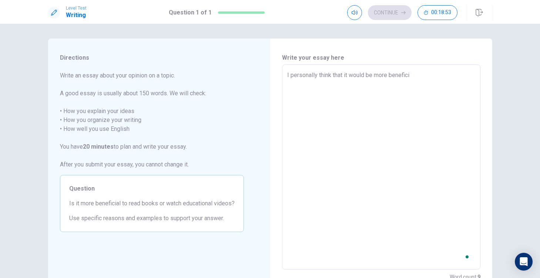
type textarea "x"
type textarea "I personally think that it would be more beneficia"
type textarea "x"
type textarea "I personally think that it would be more beneficial"
type textarea "x"
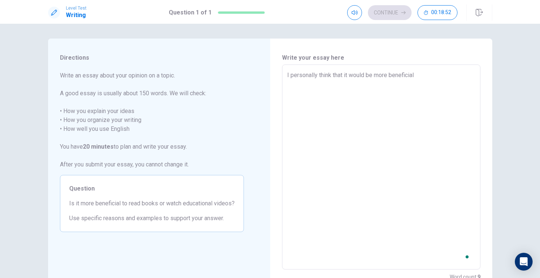
type textarea "I personally think that it would be more beneficial"
type textarea "x"
type textarea "I personally think that it would be more beneficial t"
type textarea "x"
type textarea "I personally think that it would be more beneficial to"
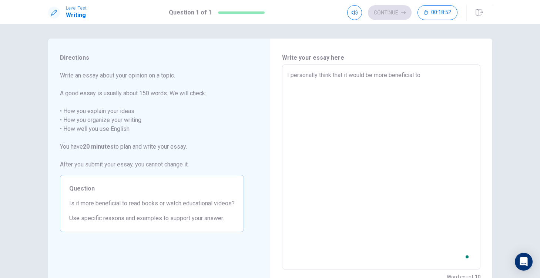
type textarea "x"
type textarea "I personally think that it would be more beneficial to"
type textarea "x"
type textarea "I personally think that it would be more beneficial to r"
type textarea "x"
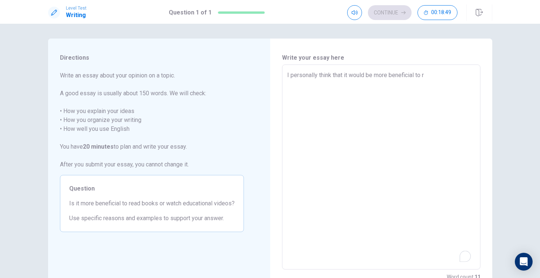
type textarea "I personally think that it would be more beneficial to re"
type textarea "x"
type textarea "I personally think that it would be more beneficial to rea"
type textarea "x"
type textarea "I personally think that it would be more beneficial to read"
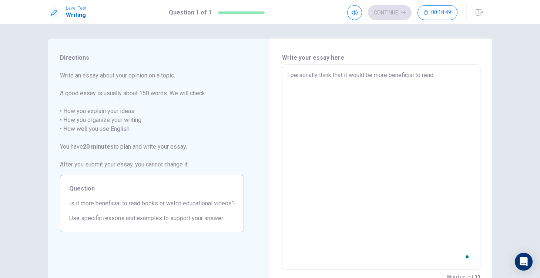
type textarea "x"
type textarea "I personally think that it would be more beneficial to read"
type textarea "x"
type textarea "I personally think that it would be more beneficial to read b"
type textarea "x"
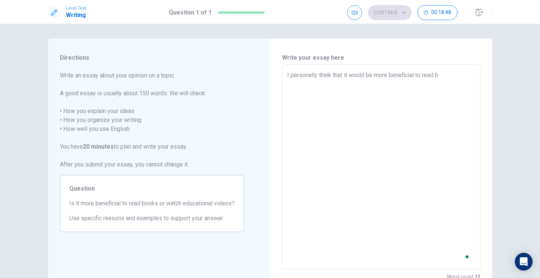
type textarea "I personally think that it would be more beneficial to read bo"
type textarea "x"
type textarea "I personally think that it would be more beneficial to read boo"
type textarea "x"
type textarea "I personally think that it would be more beneficial to read book"
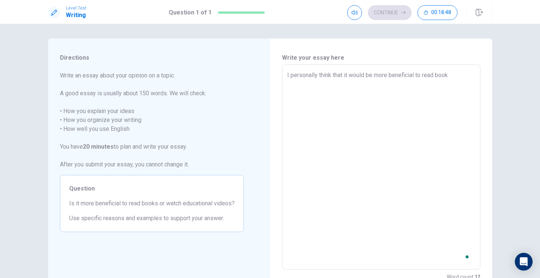
type textarea "x"
type textarea "I personally think that it would be more beneficial to read books"
type textarea "x"
type textarea "I personally think that it would be more beneficial to read books"
type textarea "x"
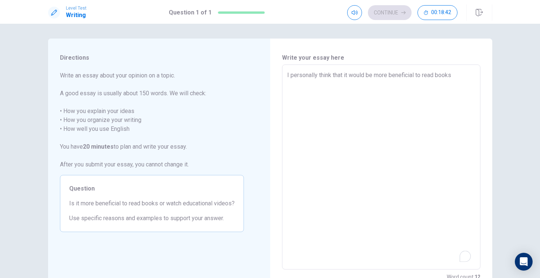
type textarea "I personally think that it would be more beneficial to read books t"
type textarea "x"
type textarea "I personally think that it would be more beneficial to read books th"
type textarea "x"
type textarea "I personally think that it would be more beneficial to read books tha"
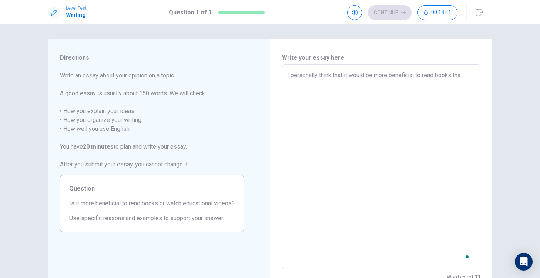
type textarea "x"
type textarea "I personally think that it would be more beneficial to read books than"
type textarea "x"
type textarea "I personally think that it would be more beneficial to read books than"
type textarea "x"
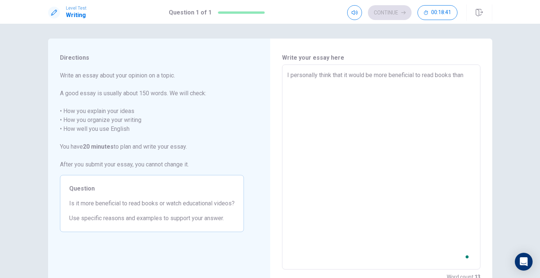
type textarea "I personally think that it would be more beneficial to read books than w"
type textarea "x"
type textarea "I personally think that it would be more beneficial to read books than wa"
type textarea "x"
type textarea "I personally think that it would be more beneficial to read books than [PERSON_…"
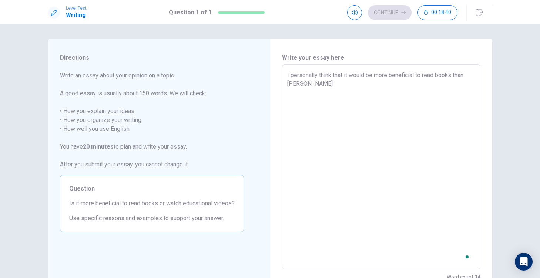
type textarea "x"
type textarea "I personally think that it would be more beneficial to read books than [PERSON_…"
type textarea "x"
type textarea "I personally think that it would be more beneficial to read books than watch"
type textarea "x"
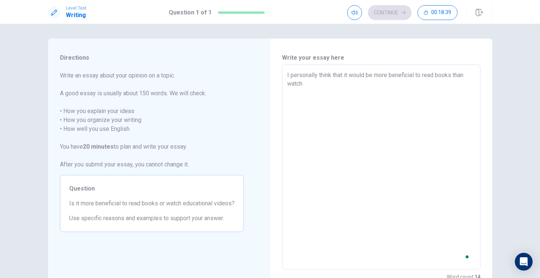
type textarea "I personally think that it would be more beneficial to read books than watchi"
type textarea "x"
type textarea "I personally think that it would be more beneficial to read books than watchin"
type textarea "x"
type textarea "I personally think that it would be more beneficial to read books than watching"
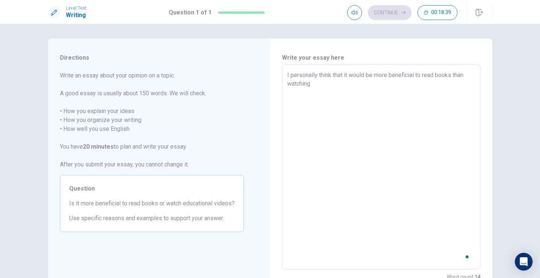
type textarea "x"
type textarea "I personally think that it would be more beneficial to read books than watching"
type textarea "x"
type textarea "I personally think that it would be more beneficial to read books than watching…"
type textarea "x"
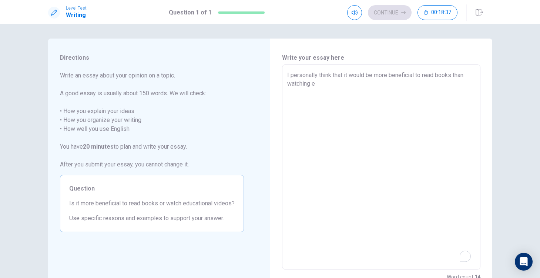
type textarea "I personally think that it would be more beneficial to read books than watching…"
type textarea "x"
type textarea "I personally think that it would be more beneficial to read books than watching…"
type textarea "x"
type textarea "I personally think that it would be more beneficial to read books than watching…"
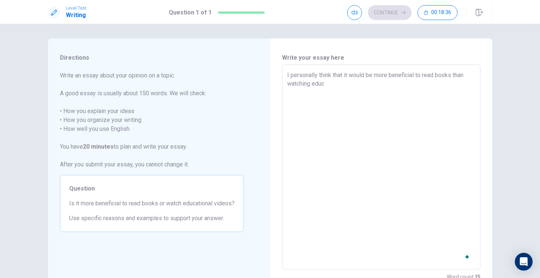
type textarea "x"
type textarea "I personally think that it would be more beneficial to read books than watching…"
type textarea "x"
type textarea "I personally think that it would be more beneficial to read books than watching…"
type textarea "x"
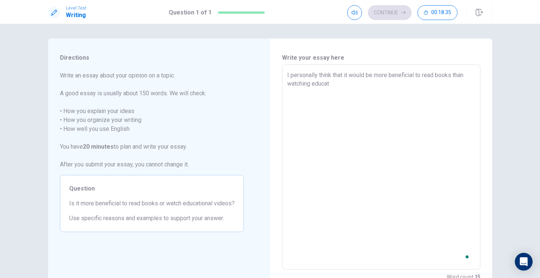
type textarea "I personally think that it would be more beneficial to read books than watching…"
type textarea "x"
type textarea "I personally think that it would be more beneficial to read books than watching…"
type textarea "x"
type textarea "I personally think that it would be more beneficial to read books than watching…"
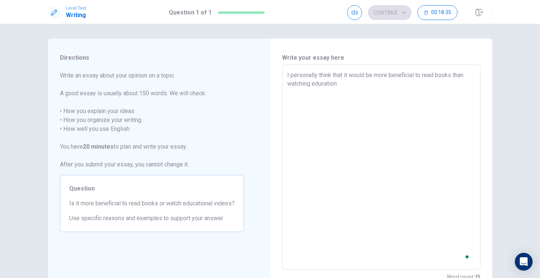
type textarea "x"
type textarea "I personally think that it would be more beneficial to read books than watching…"
type textarea "x"
type textarea "I personally think that it would be more beneficial to read books than watching…"
type textarea "x"
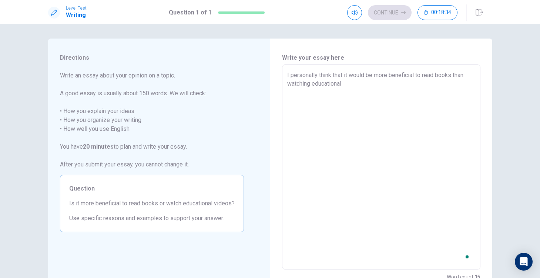
type textarea "I personally think that it would be more beneficial to read books than watching…"
type textarea "x"
type textarea "I personally think that it would be more beneficial to read books than watching…"
type textarea "x"
type textarea "I personally think that it would be more beneficial to read books than watching…"
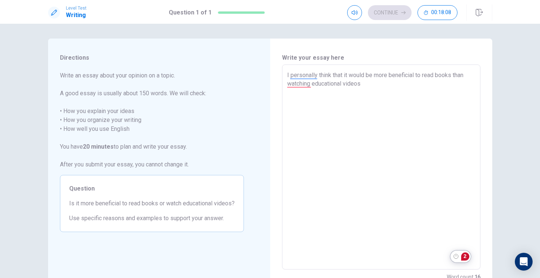
click at [465, 258] on div "2" at bounding box center [465, 256] width 8 height 8
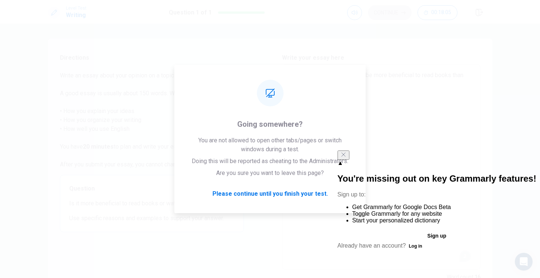
click at [346, 157] on icon "Close" at bounding box center [344, 154] width 6 height 6
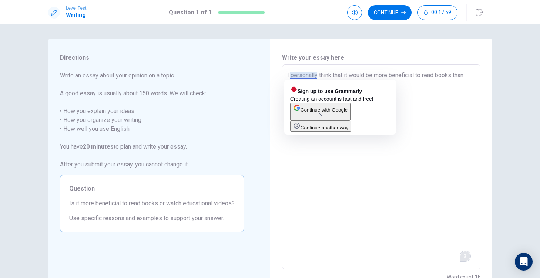
click at [290, 74] on textarea "I personally think that it would be more beneficial to read books than watching…" at bounding box center [381, 167] width 188 height 192
click at [289, 75] on textarea "I personally think that it would be more beneficial to read books than watching…" at bounding box center [381, 167] width 188 height 192
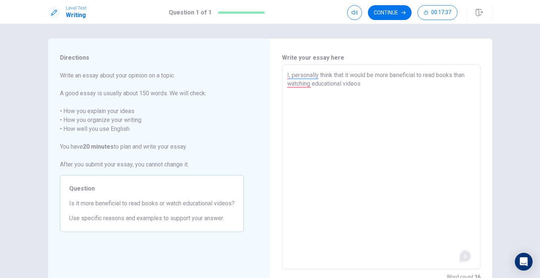
click at [386, 90] on textarea "I, personally think that it would be more beneficial to read books than watchin…" at bounding box center [381, 167] width 188 height 192
click at [371, 84] on textarea "I, personally think that it would be more beneficial to read books than watchin…" at bounding box center [381, 167] width 188 height 192
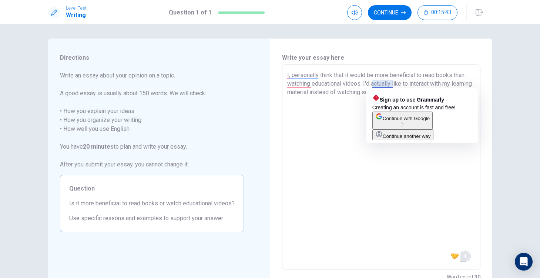
click at [373, 82] on textarea "I, personally think that it would be more beneficial to read books than watchin…" at bounding box center [381, 167] width 188 height 192
click at [372, 82] on textarea "I, personally think that it would be more beneficial to read books than watchin…" at bounding box center [381, 167] width 188 height 192
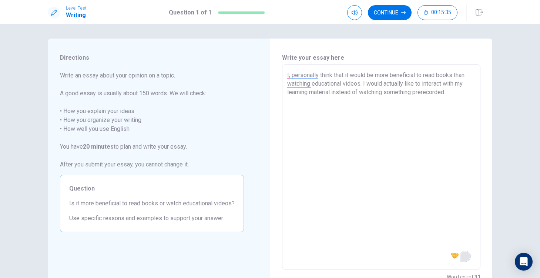
click at [453, 93] on textarea "I, personally think that it would be more beneficial to read books than watchin…" at bounding box center [381, 167] width 188 height 192
click at [450, 93] on textarea "I, personally think that it would be more beneficial to read books than watchin…" at bounding box center [381, 167] width 188 height 192
click at [460, 102] on textarea "I, personally think that it would be more beneficial to read books than watchin…" at bounding box center [381, 167] width 188 height 192
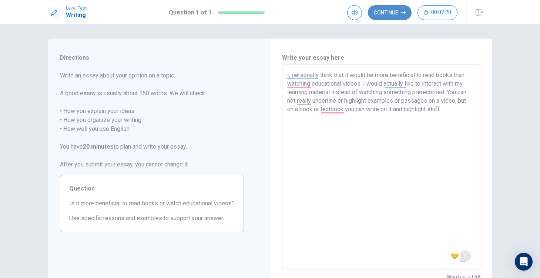
click at [385, 11] on button "Continue" at bounding box center [390, 12] width 44 height 15
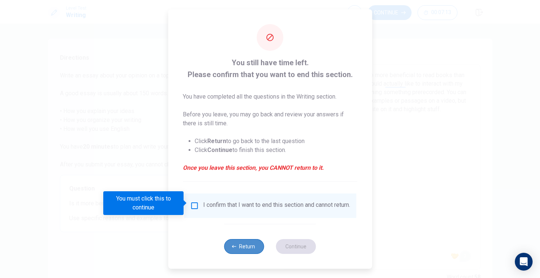
click at [241, 244] on button "Return" at bounding box center [244, 246] width 40 height 15
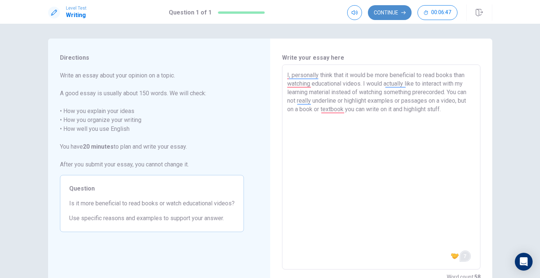
click at [389, 8] on button "Continue" at bounding box center [390, 12] width 44 height 15
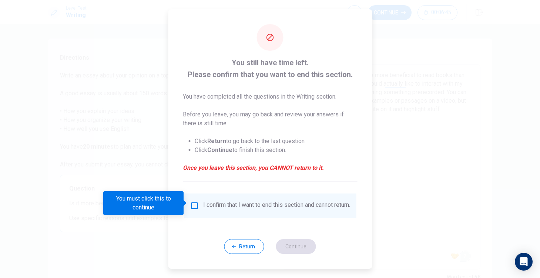
click at [191, 204] on input "You must click this to continue" at bounding box center [194, 205] width 9 height 9
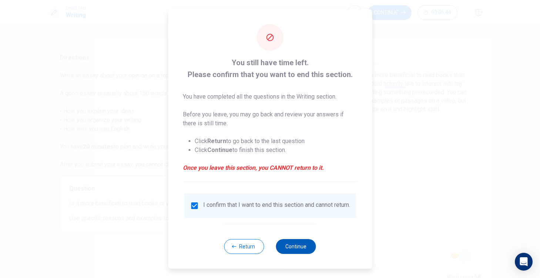
click at [303, 251] on button "Continue" at bounding box center [296, 246] width 40 height 15
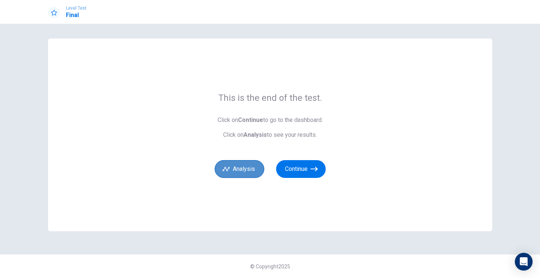
click at [239, 167] on button "Analysis" at bounding box center [240, 169] width 50 height 18
